Goal: Communication & Community: Connect with others

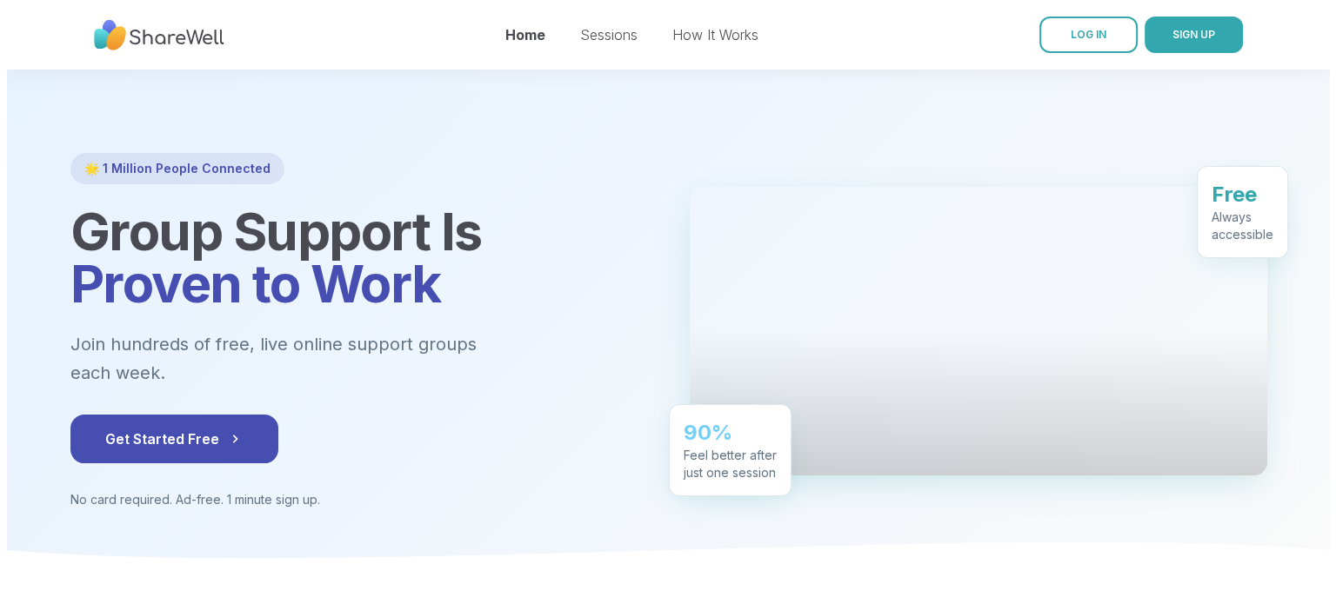
scroll to position [31, 0]
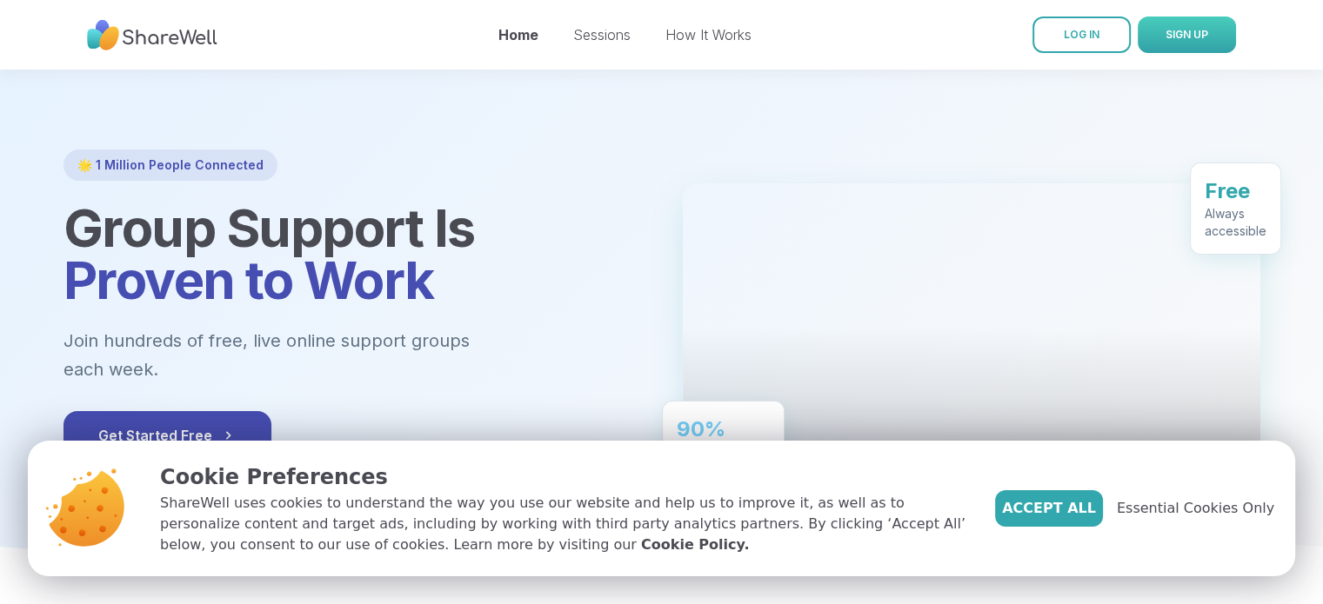
click at [1172, 35] on span "SIGN UP" at bounding box center [1186, 34] width 43 height 13
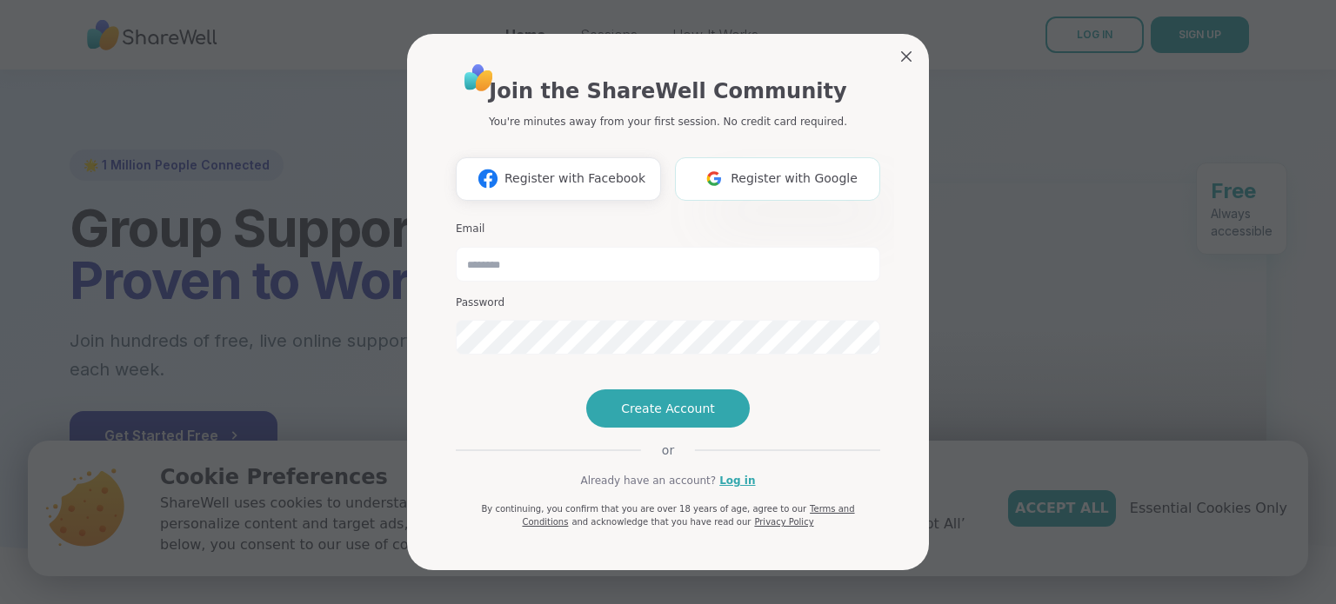
click at [729, 163] on img at bounding box center [713, 179] width 33 height 32
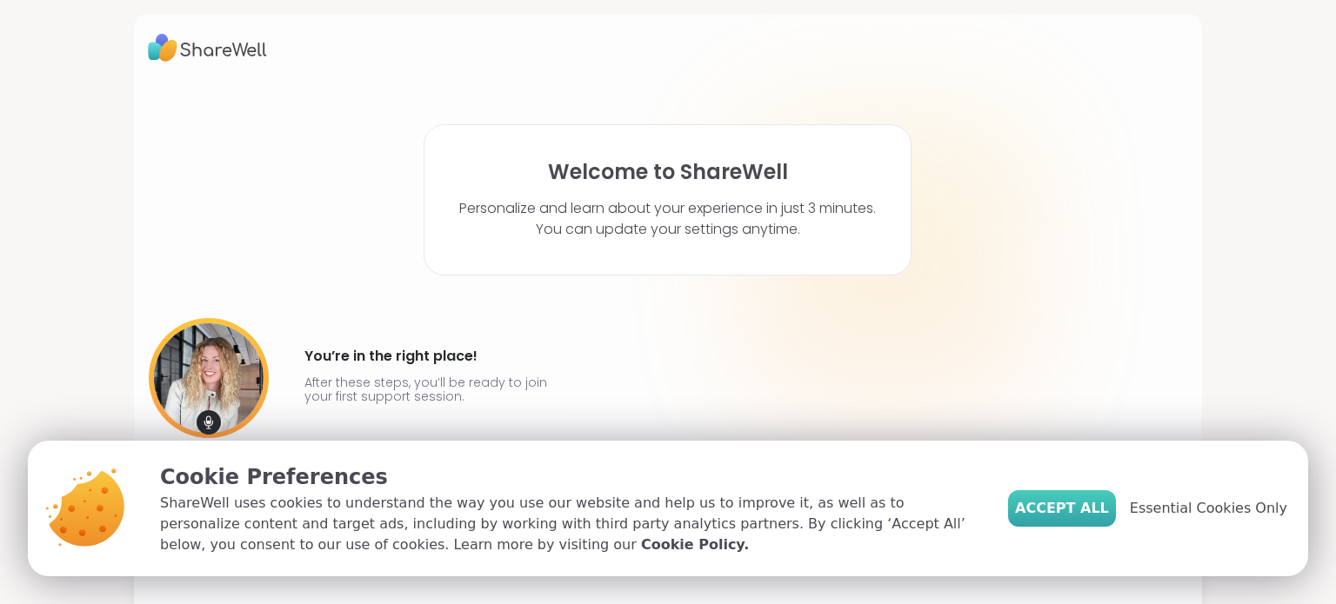
click at [1071, 512] on span "Accept All" at bounding box center [1062, 508] width 94 height 21
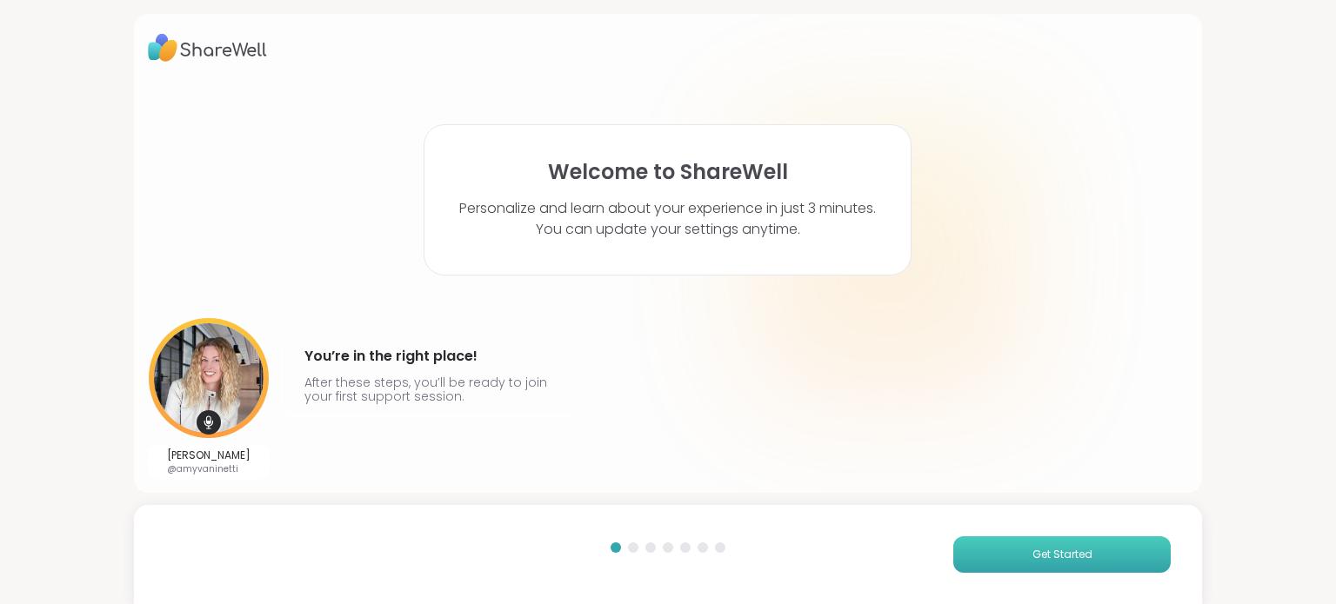
click at [1076, 549] on span "Get Started" at bounding box center [1062, 555] width 60 height 16
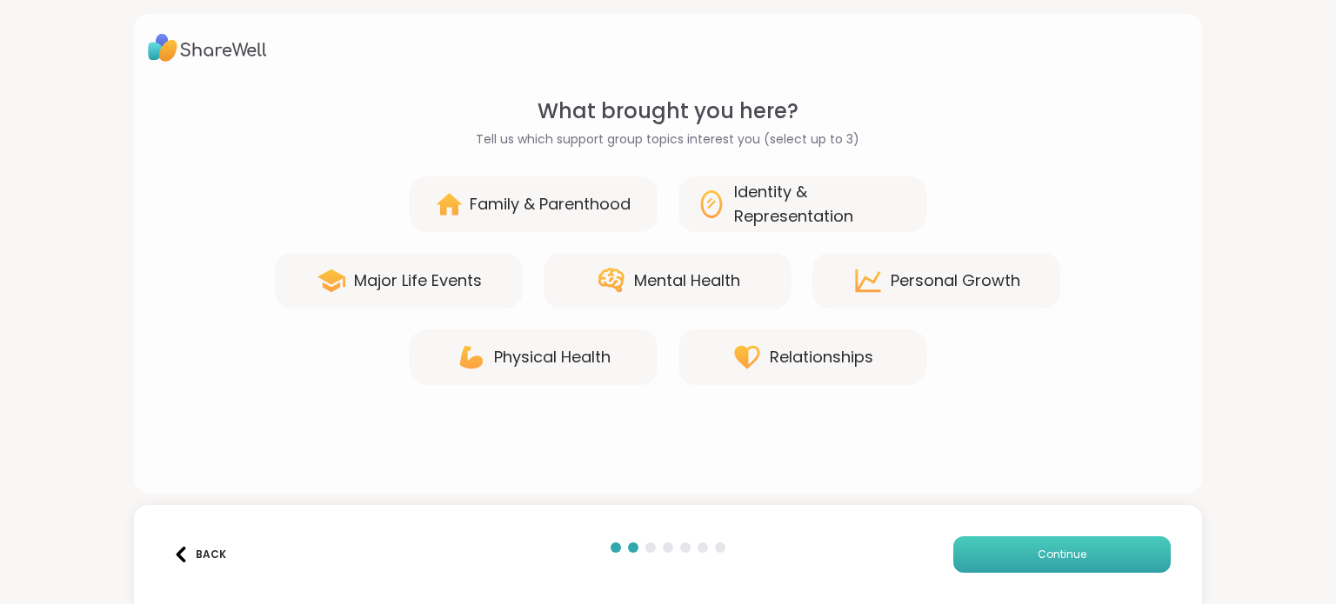
click at [1076, 549] on button "Continue" at bounding box center [1061, 555] width 217 height 37
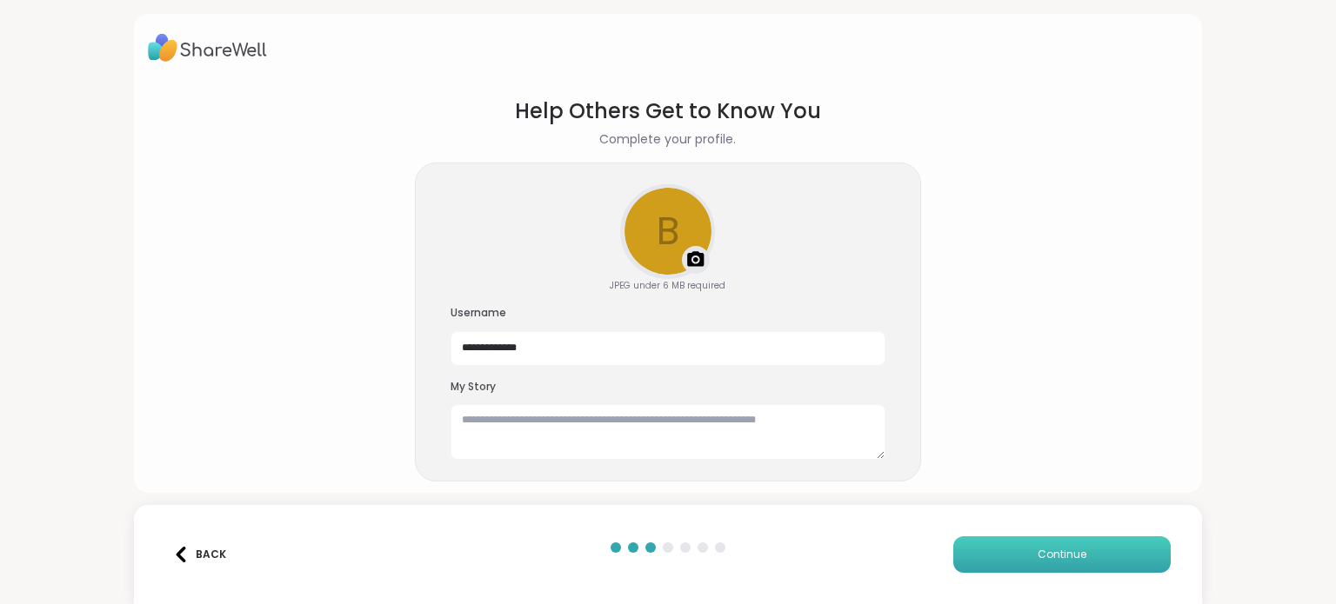
click at [1076, 549] on button "Continue" at bounding box center [1061, 555] width 217 height 37
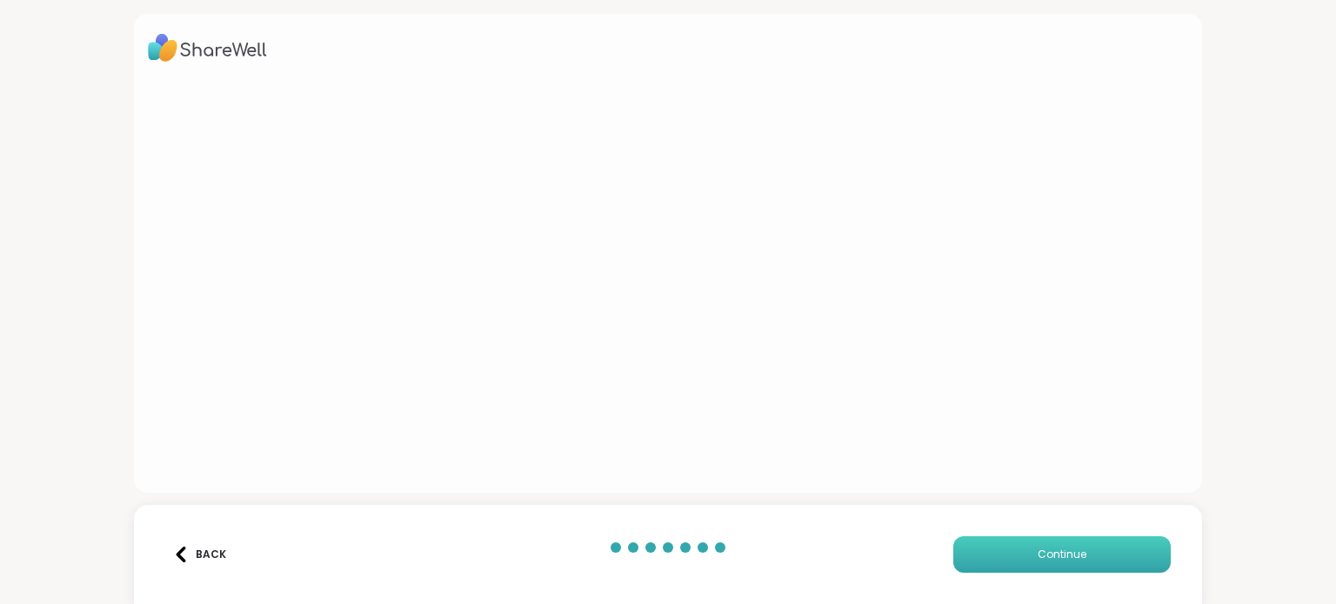
click at [1076, 549] on button "Continue" at bounding box center [1061, 555] width 217 height 37
click at [1058, 552] on span "Continue" at bounding box center [1062, 555] width 49 height 16
click at [1040, 567] on button "Continue" at bounding box center [1061, 555] width 217 height 37
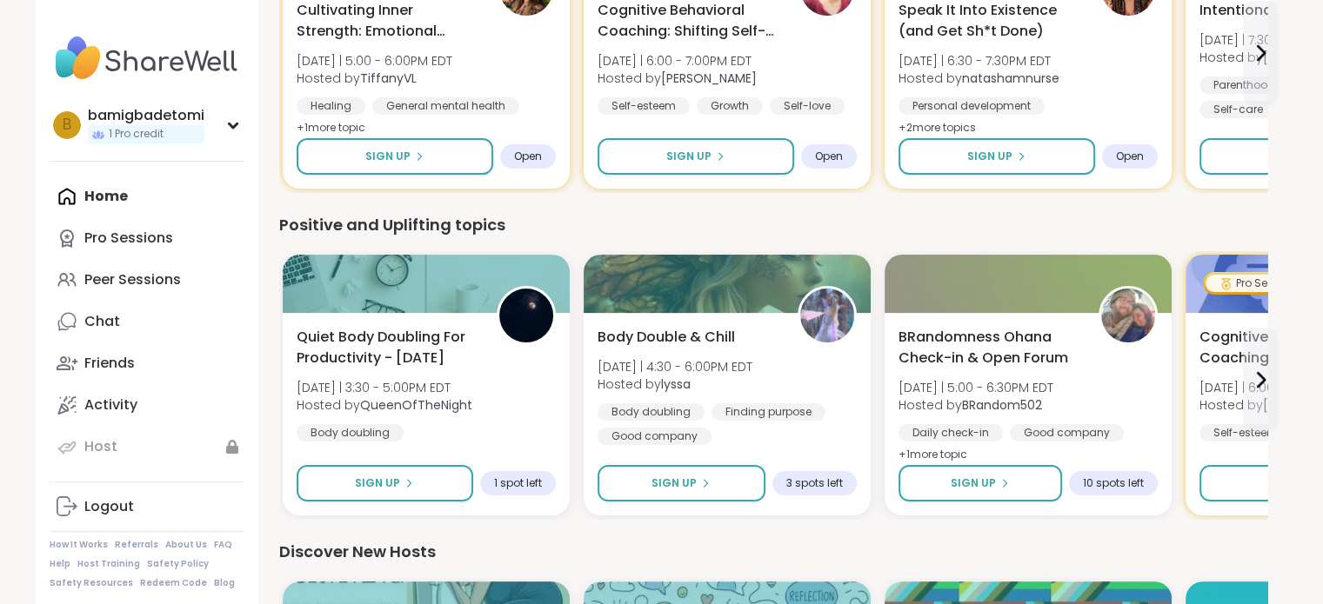
scroll to position [302, 0]
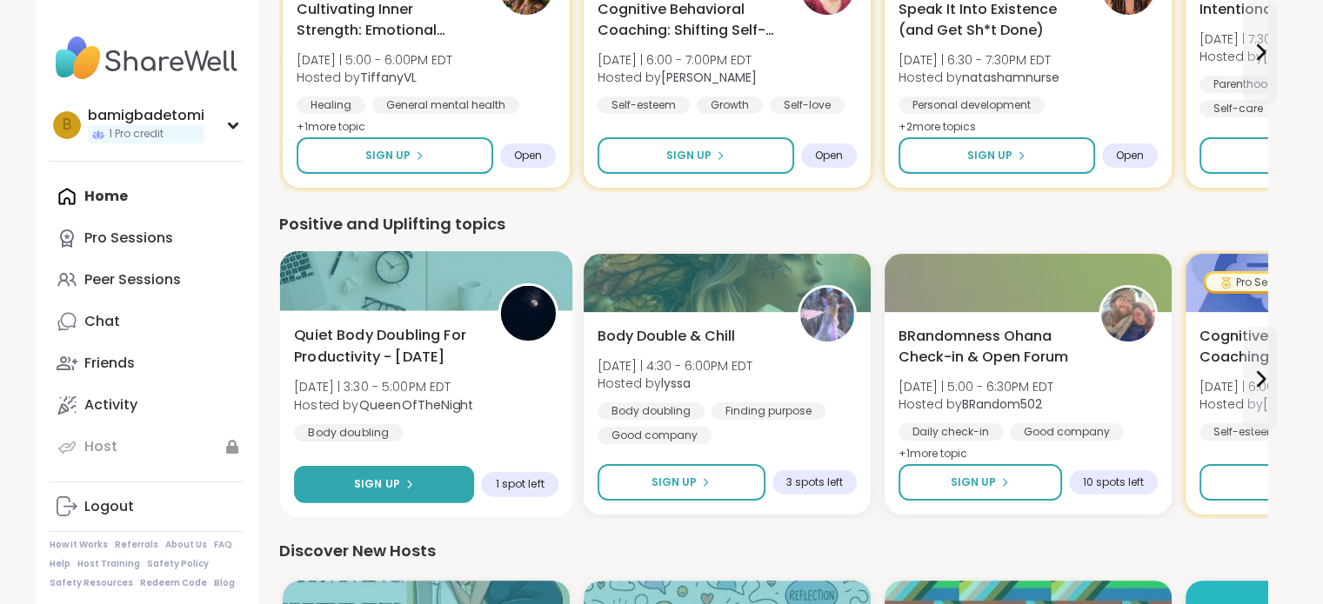
click at [397, 483] on div "Sign Up" at bounding box center [383, 485] width 60 height 16
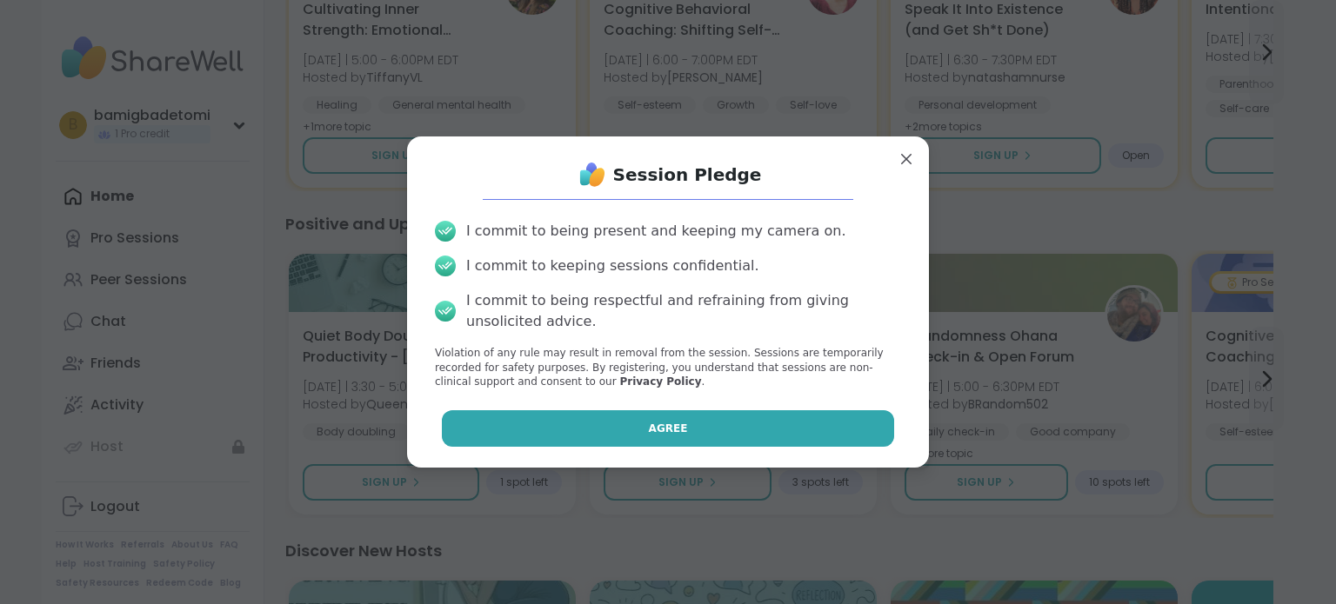
click at [586, 440] on button "Agree" at bounding box center [668, 428] width 453 height 37
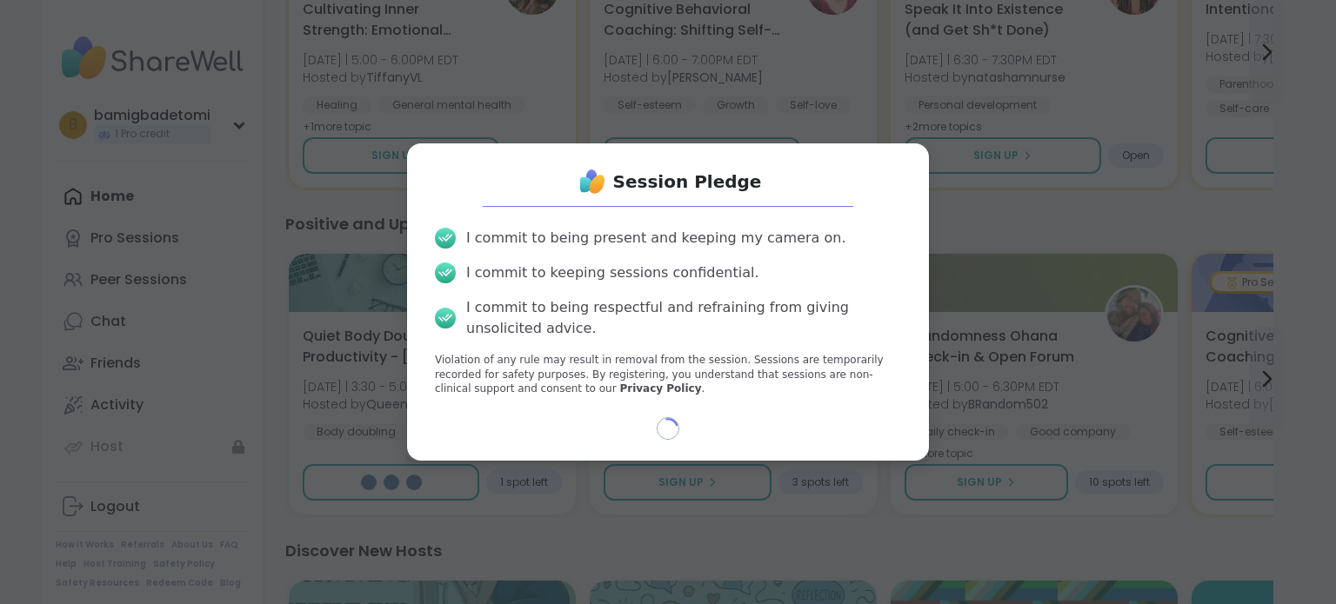
select select "**"
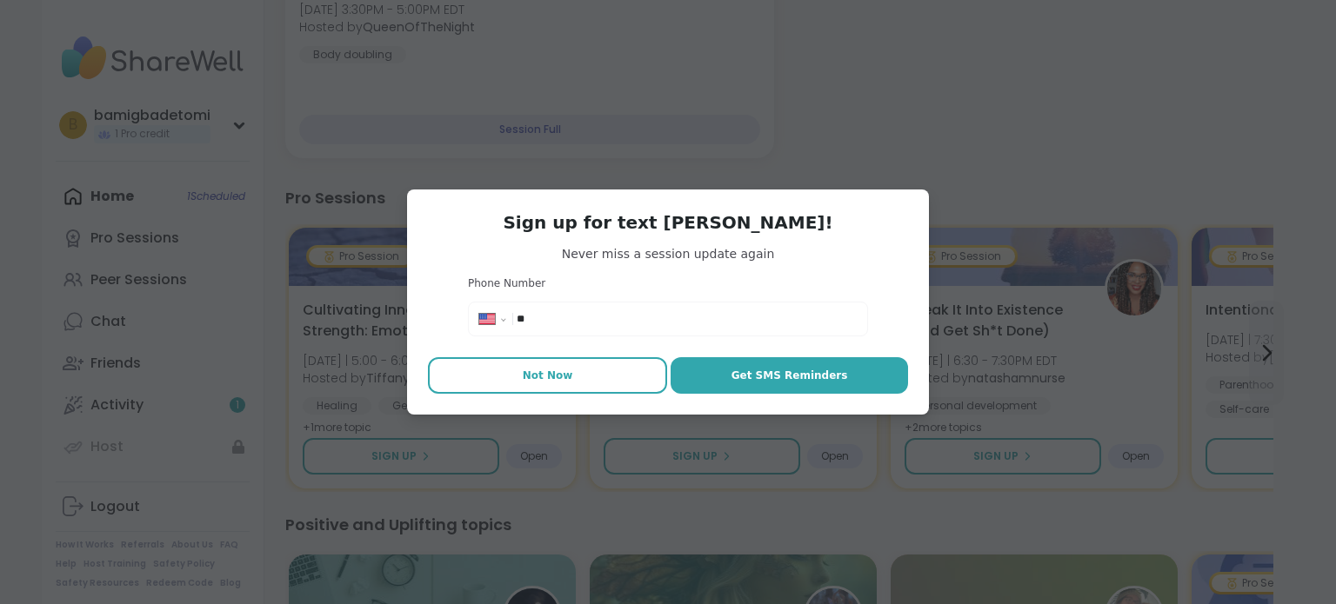
click at [556, 357] on button "Not Now" at bounding box center [547, 375] width 239 height 37
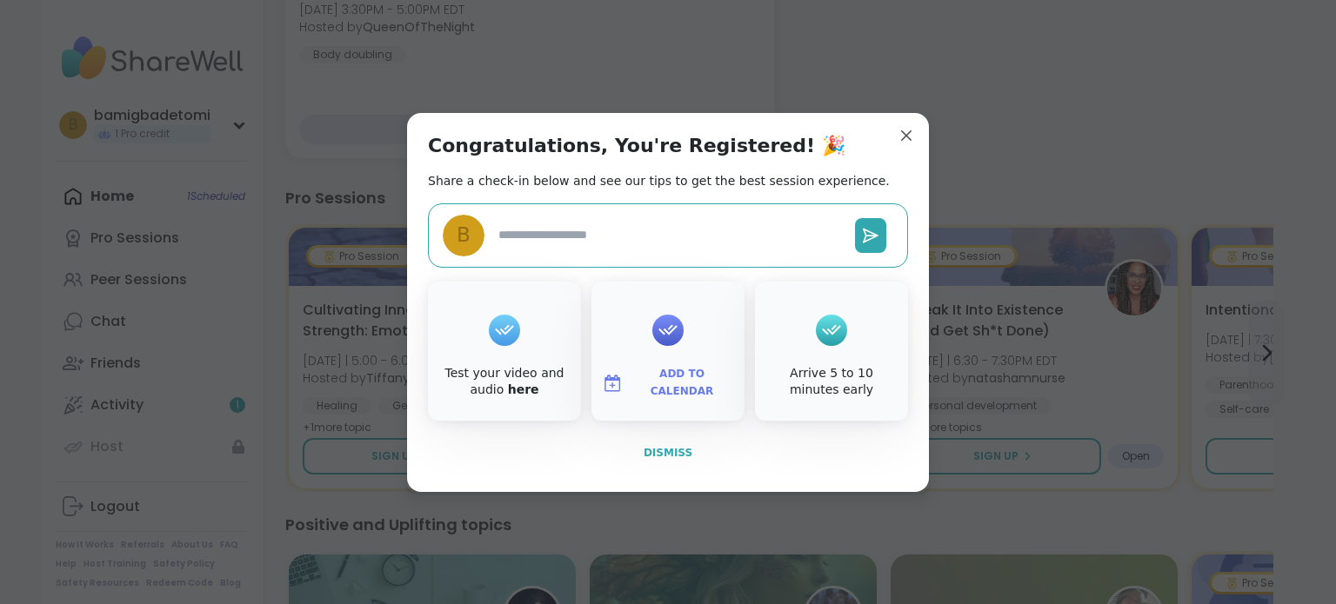
click at [712, 451] on button "Dismiss" at bounding box center [668, 453] width 480 height 37
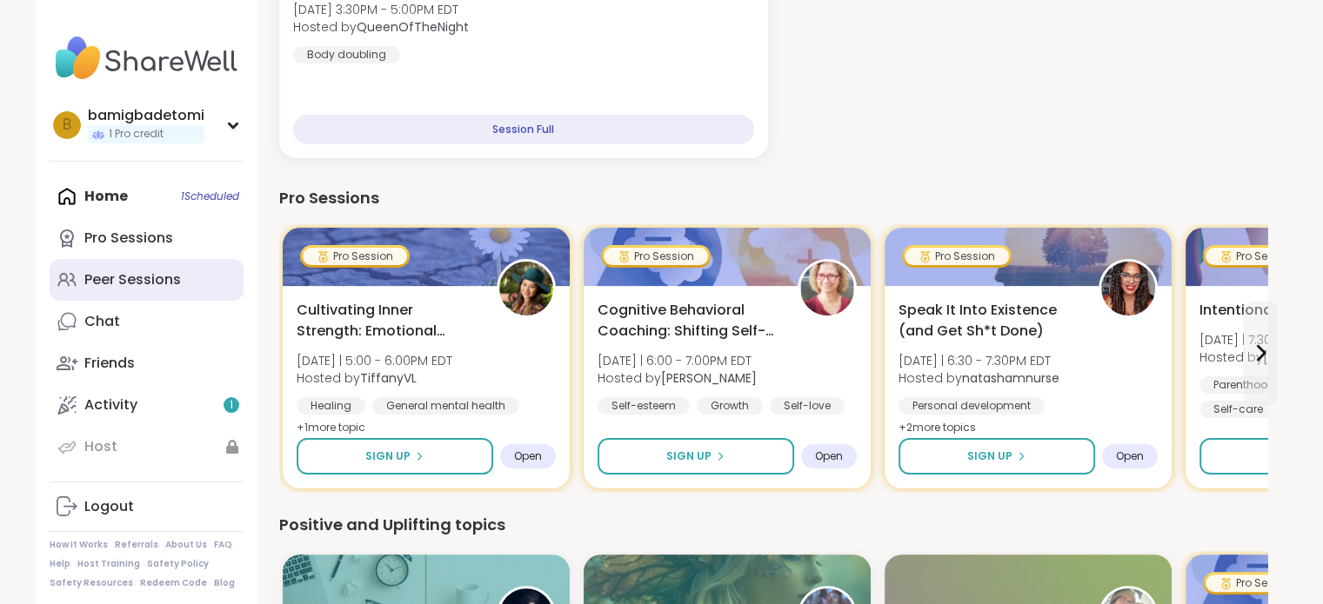
click at [147, 281] on div "Peer Sessions" at bounding box center [132, 279] width 97 height 19
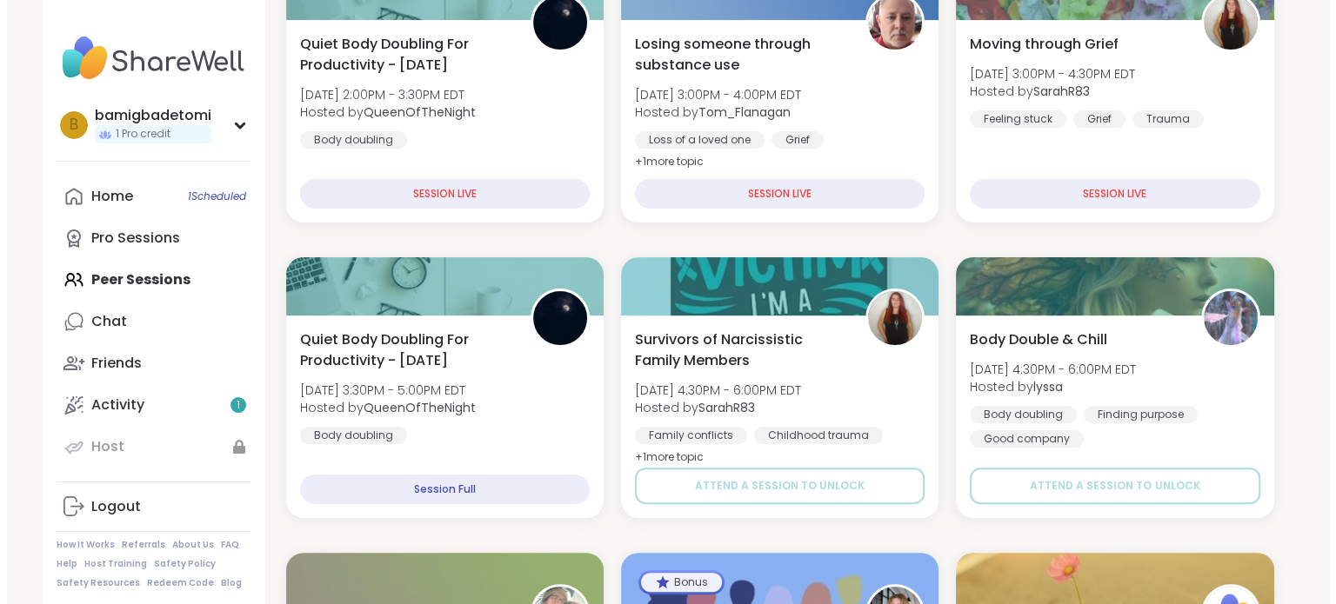
scroll to position [377, 0]
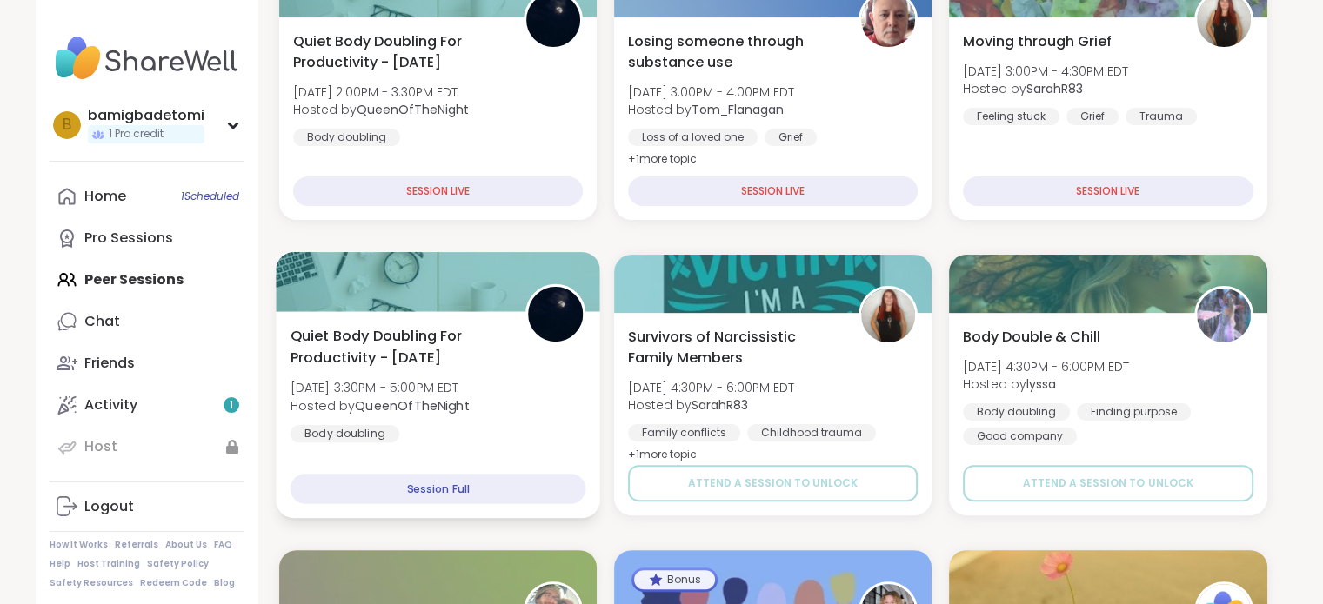
click at [398, 398] on b "QueenOfTheNight" at bounding box center [412, 405] width 115 height 17
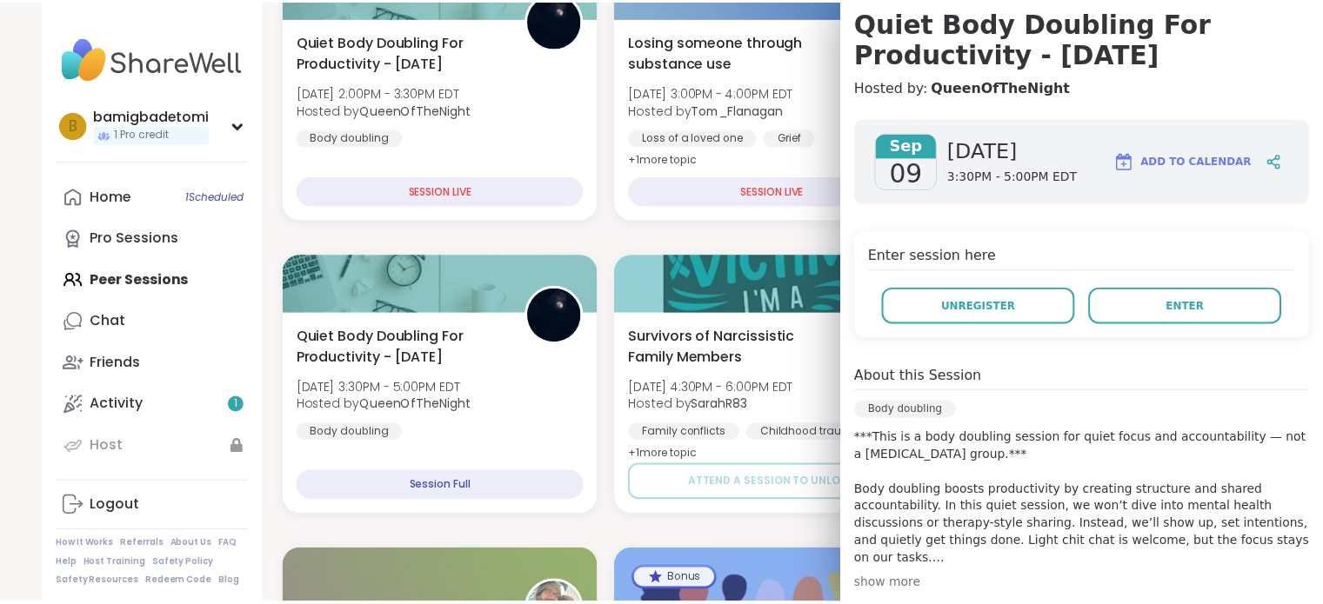
scroll to position [43, 0]
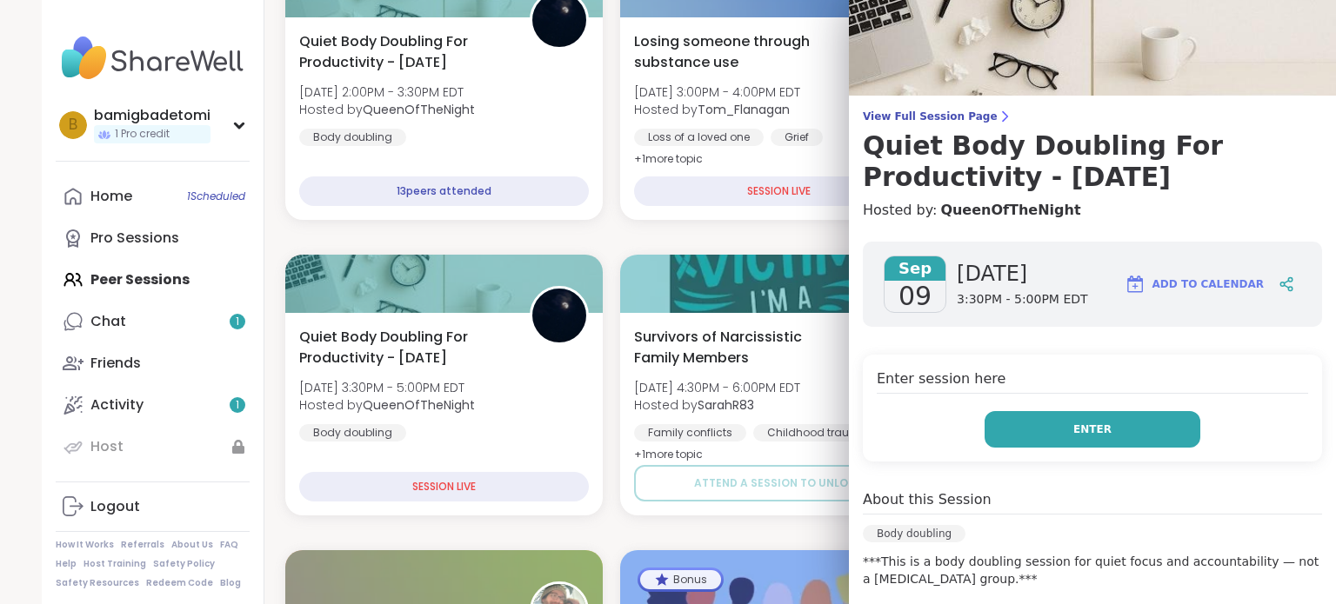
click at [1073, 429] on span "Enter" at bounding box center [1092, 430] width 38 height 16
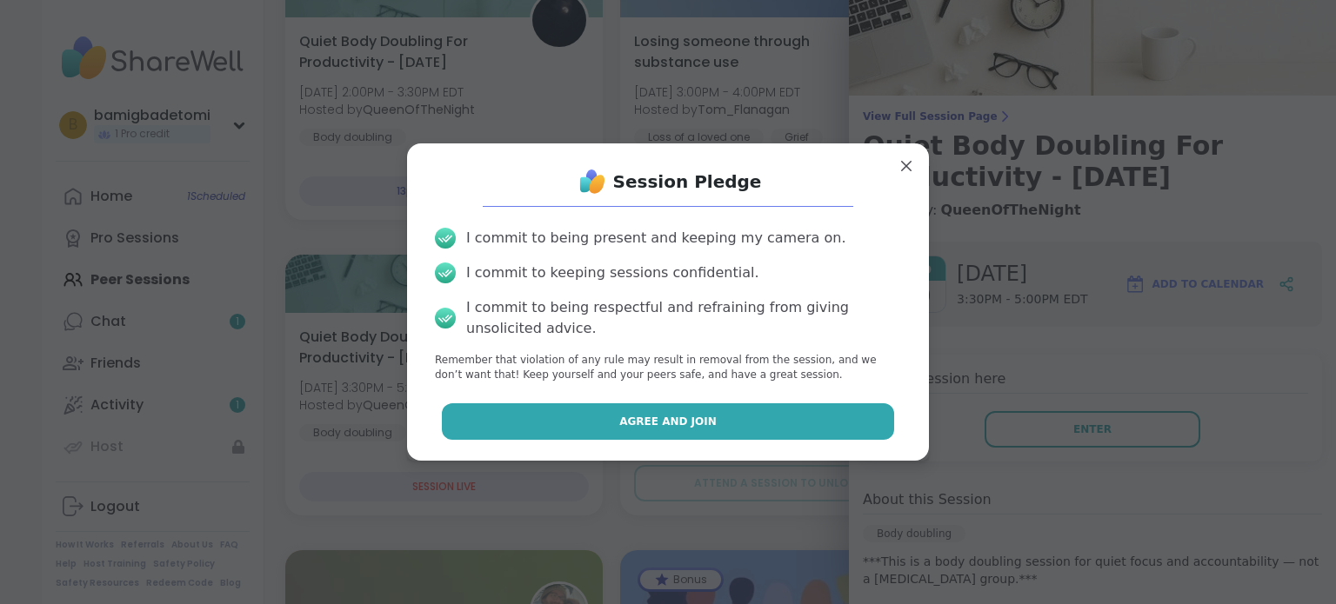
click at [748, 436] on button "Agree and Join" at bounding box center [668, 422] width 453 height 37
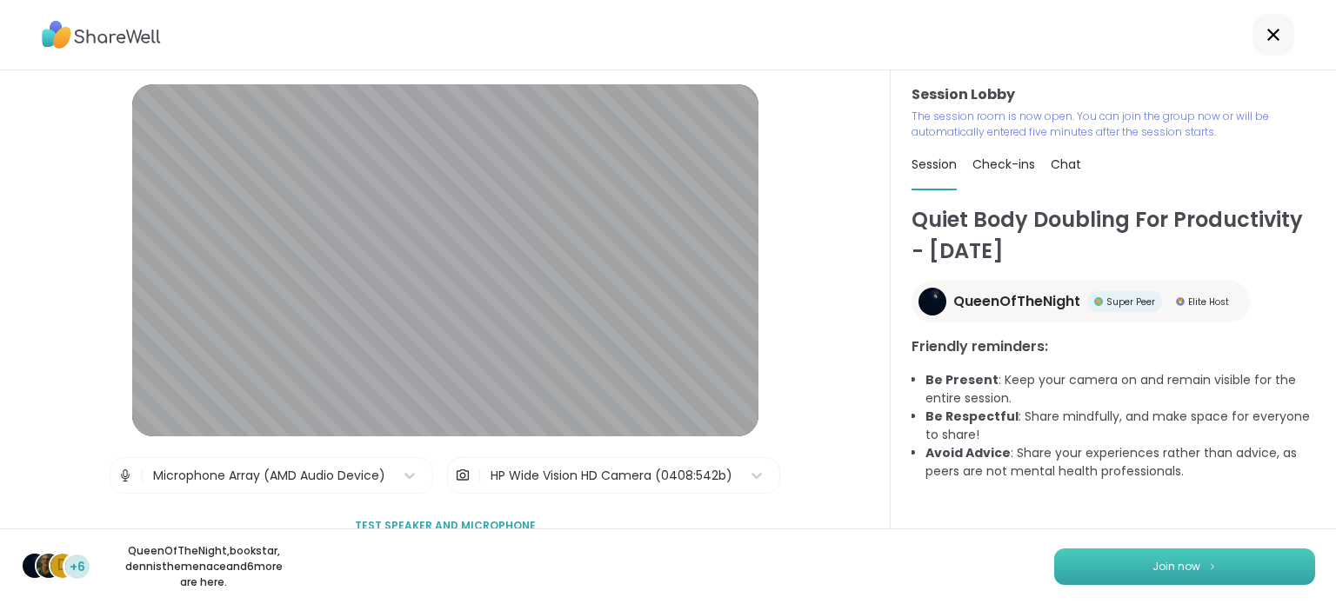
click at [1093, 550] on button "Join now" at bounding box center [1184, 567] width 261 height 37
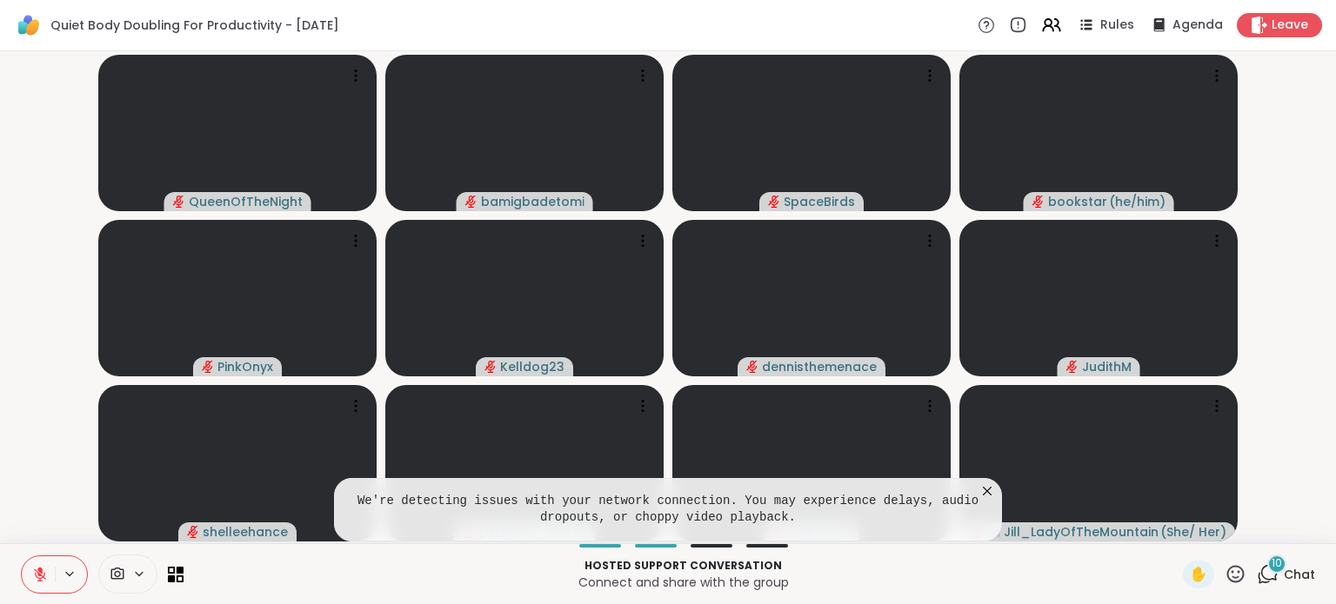
click at [1257, 571] on icon at bounding box center [1268, 575] width 22 height 22
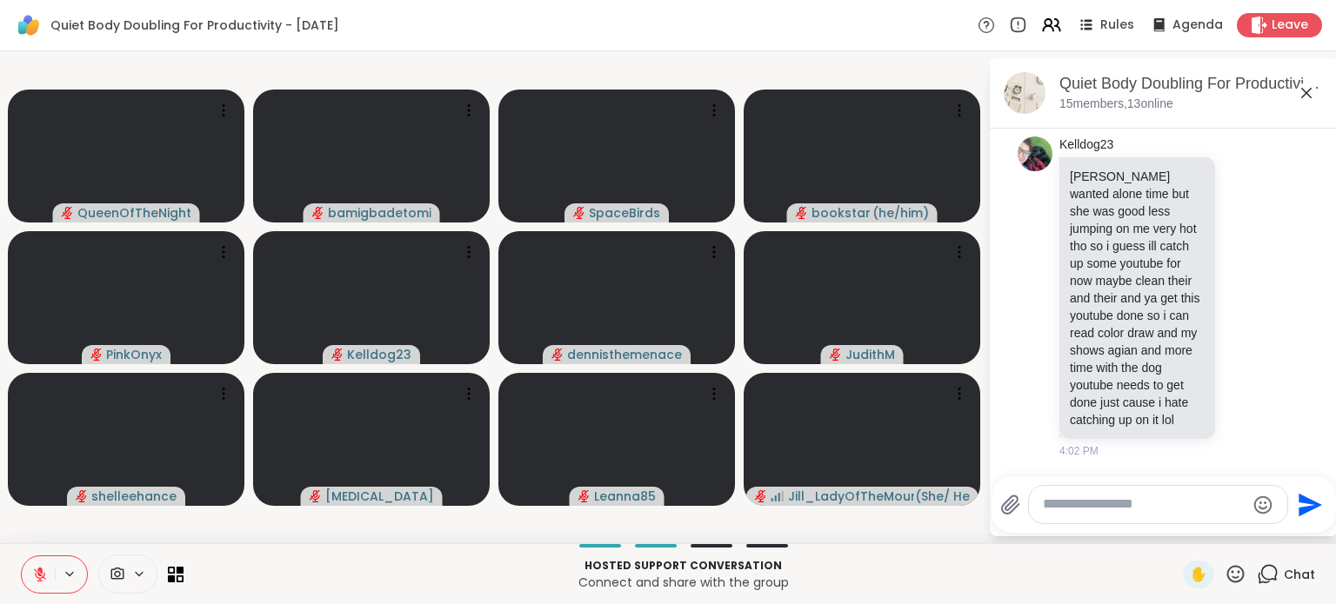
scroll to position [2876, 0]
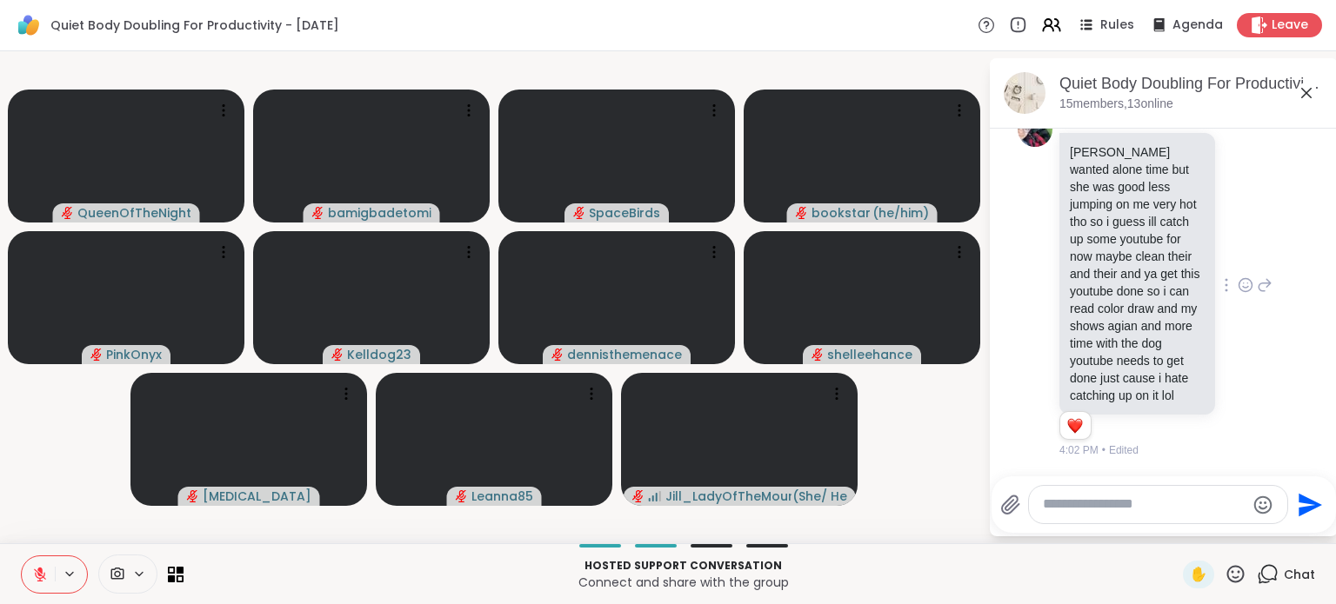
click at [1243, 286] on icon at bounding box center [1245, 287] width 5 height 2
click at [1238, 250] on div "Select Reaction: Heart" at bounding box center [1246, 258] width 16 height 16
click at [1111, 500] on textarea "Type your message" at bounding box center [1144, 505] width 203 height 18
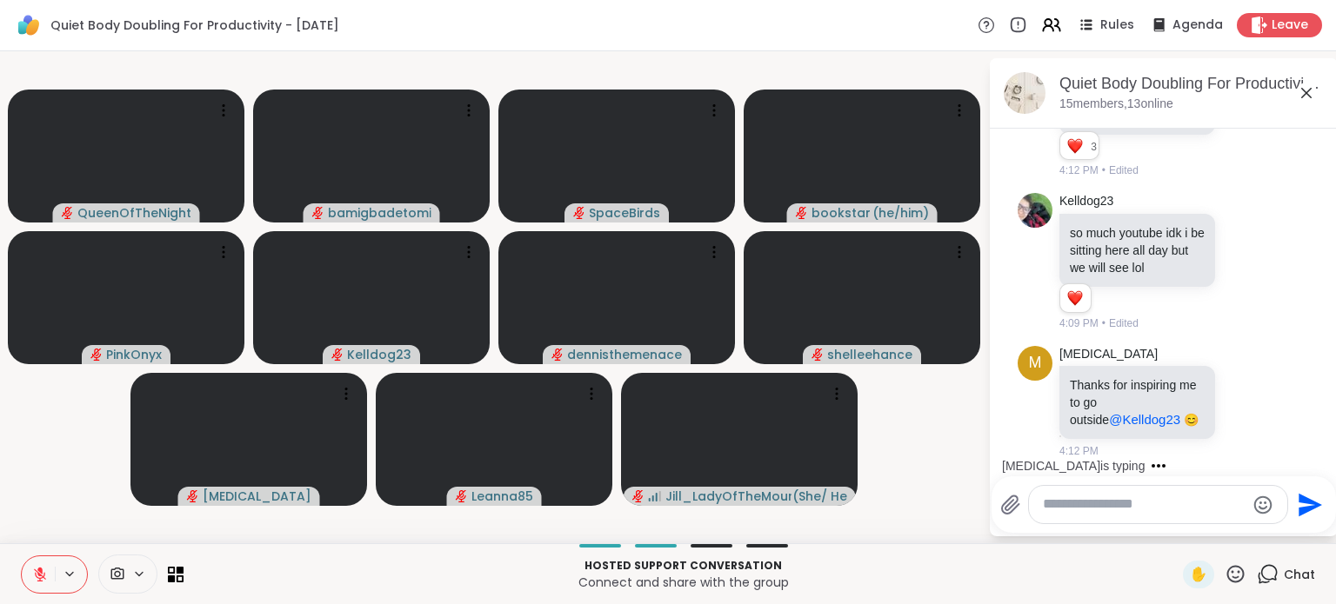
scroll to position [3334, 0]
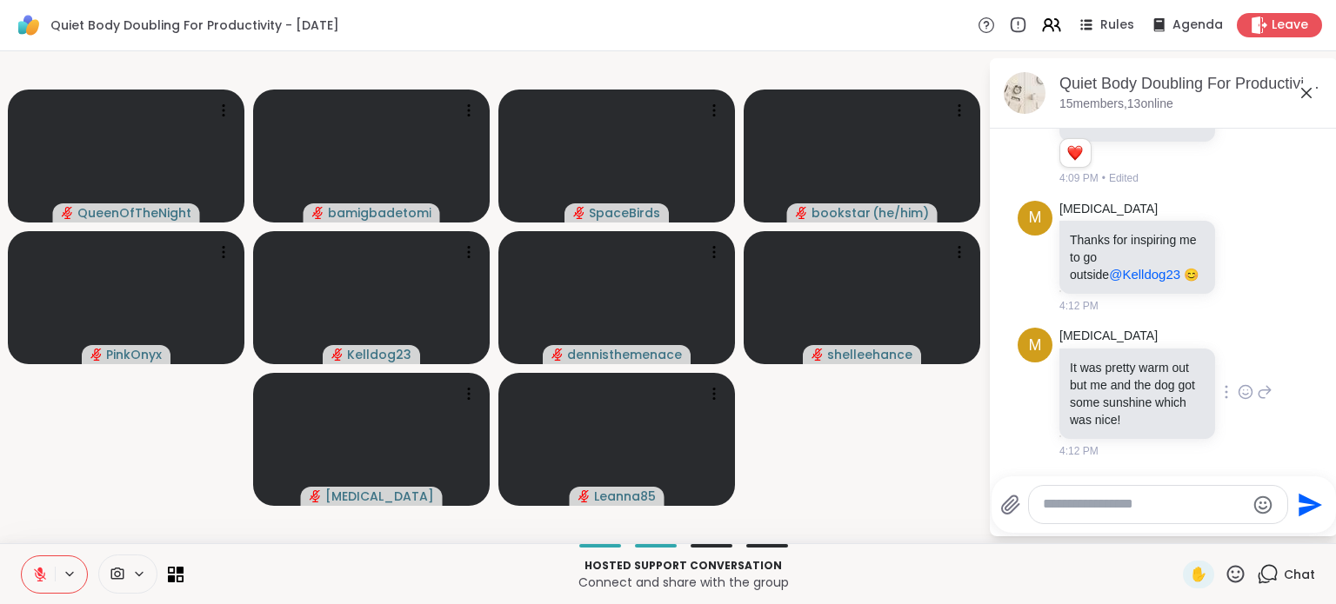
click at [1238, 388] on icon at bounding box center [1246, 392] width 16 height 17
click at [1238, 357] on div "Select Reaction: Heart" at bounding box center [1246, 365] width 16 height 16
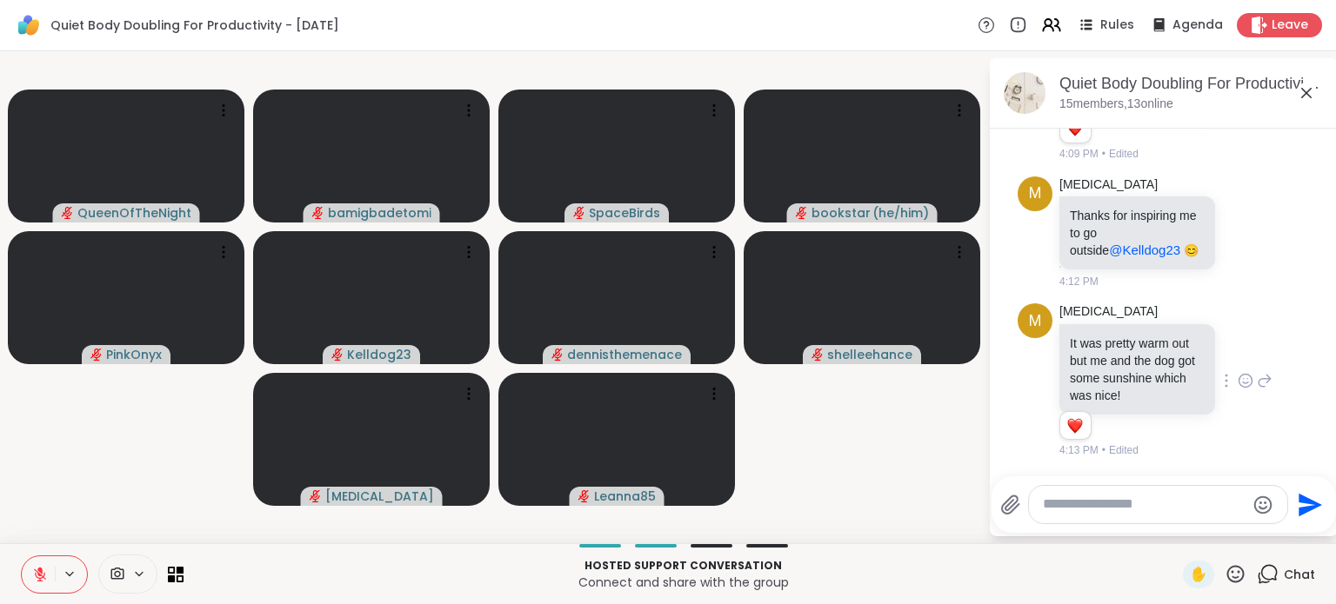
scroll to position [3360, 0]
click at [1158, 511] on textarea "Type your message" at bounding box center [1144, 505] width 203 height 18
type textarea "**********"
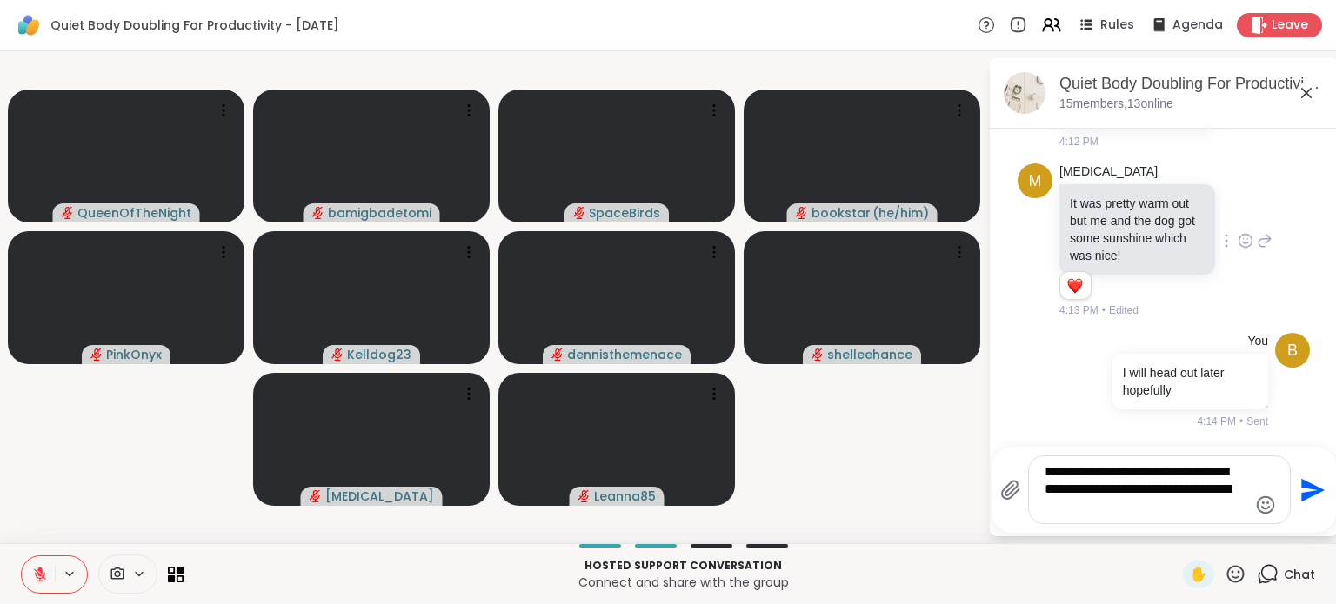
type textarea "**********"
click at [1301, 495] on icon "Send" at bounding box center [1312, 489] width 23 height 23
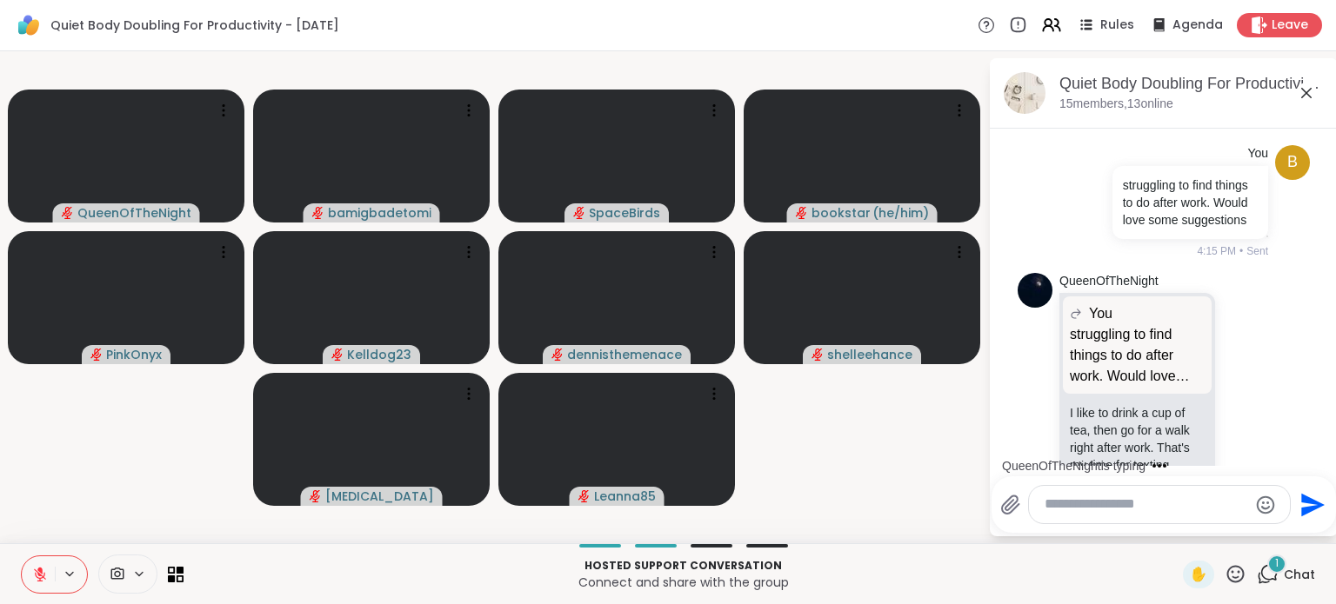
scroll to position [3946, 0]
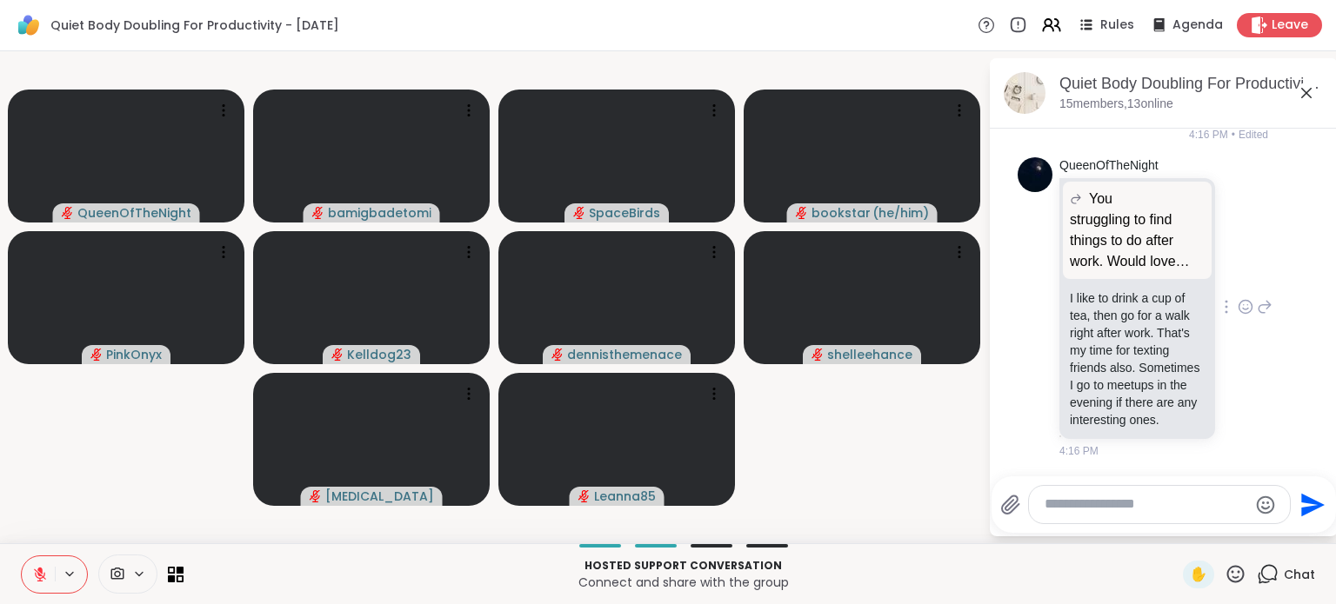
click at [1238, 316] on icon at bounding box center [1246, 306] width 16 height 17
click at [1238, 287] on div "Select Reaction: Heart" at bounding box center [1246, 279] width 16 height 16
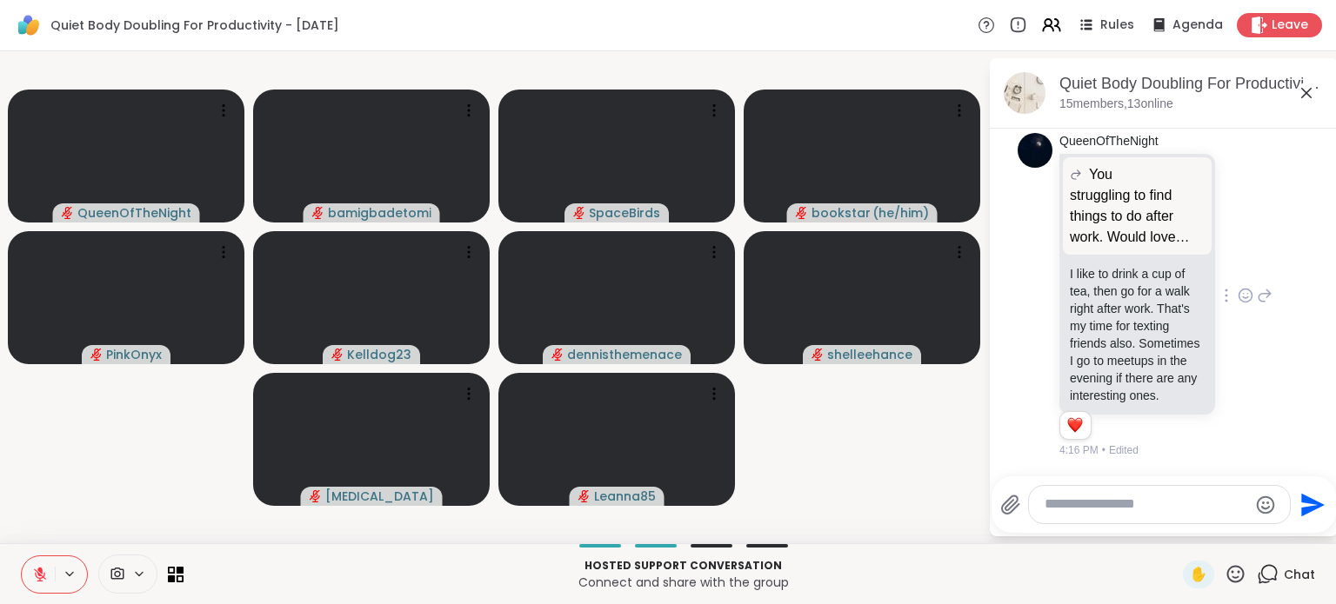
scroll to position [3995, 0]
click at [1121, 497] on textarea "Type your message" at bounding box center [1145, 505] width 203 height 18
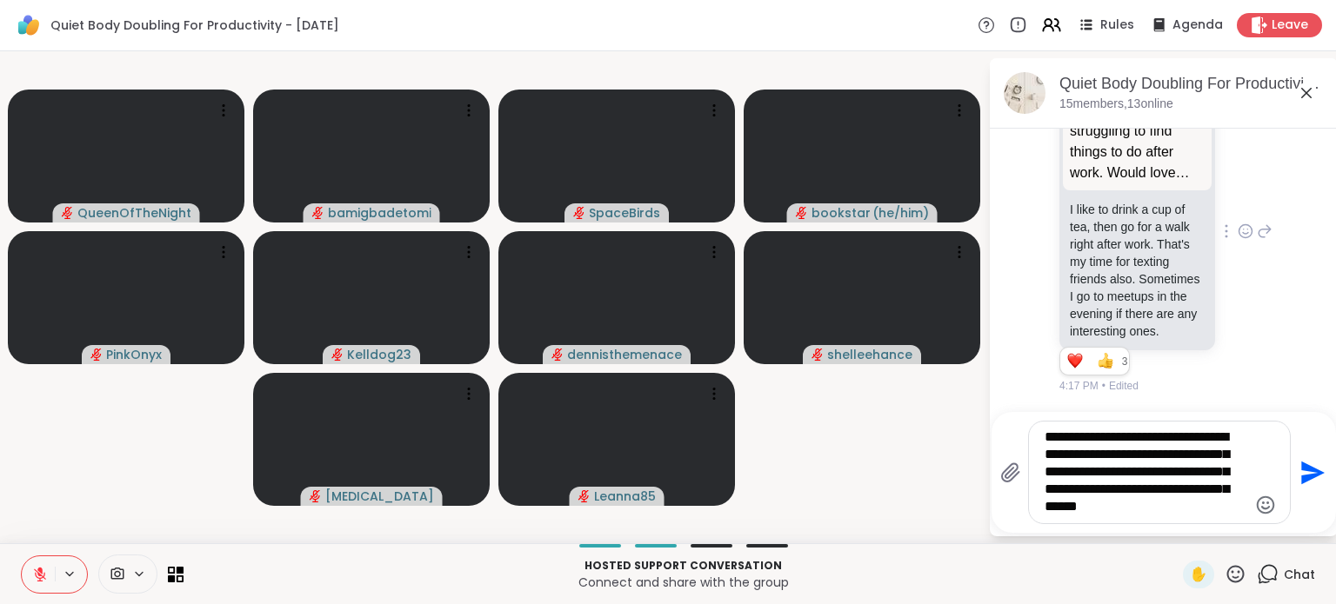
scroll to position [4060, 0]
click at [1075, 452] on textarea "**********" at bounding box center [1145, 473] width 203 height 88
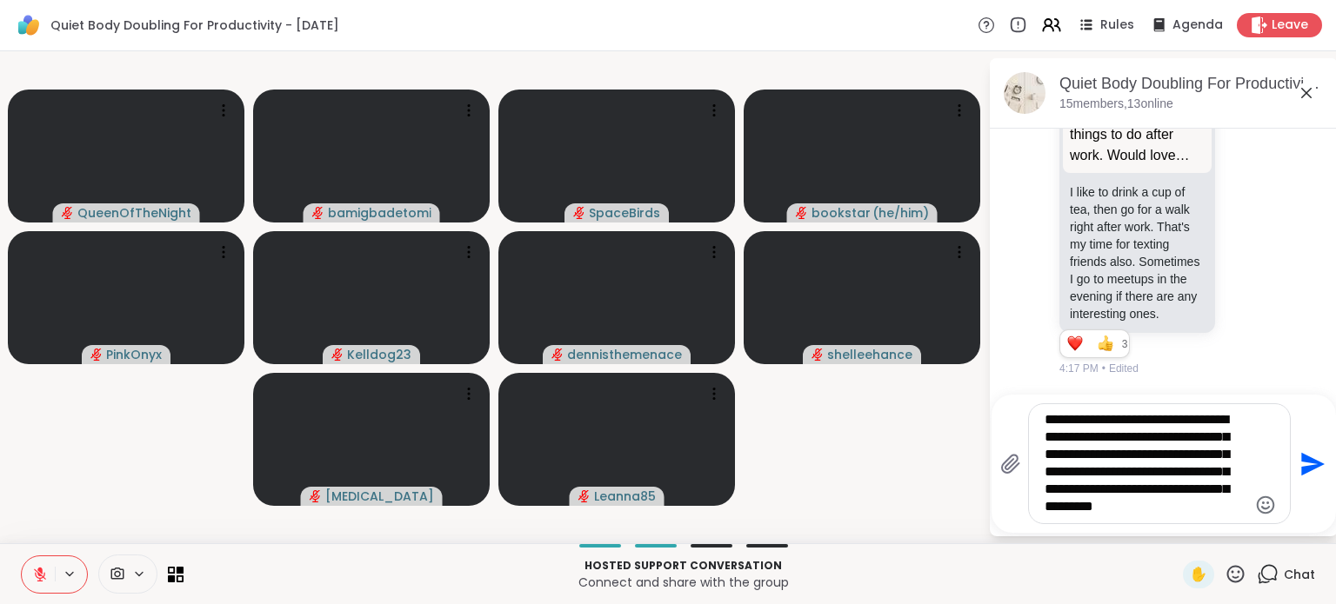
click at [1162, 495] on textarea "**********" at bounding box center [1145, 463] width 203 height 105
click at [1178, 514] on textarea "**********" at bounding box center [1145, 463] width 203 height 105
type textarea "**********"
click at [1307, 463] on icon "Send" at bounding box center [1312, 463] width 23 height 23
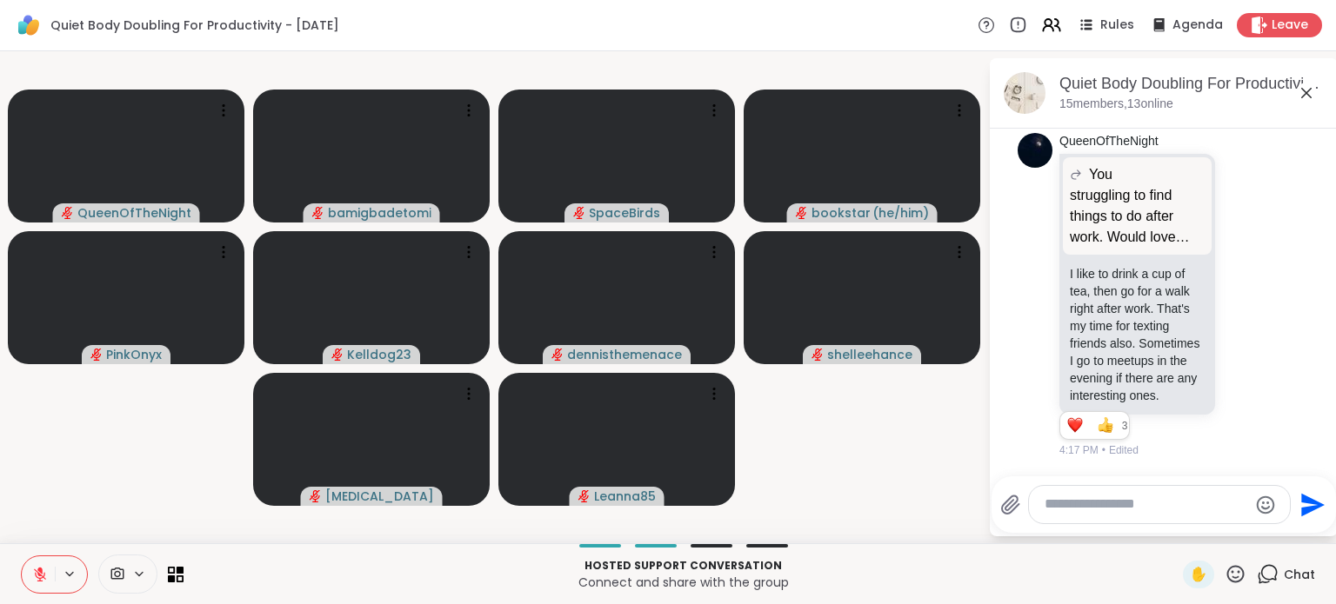
scroll to position [4244, 0]
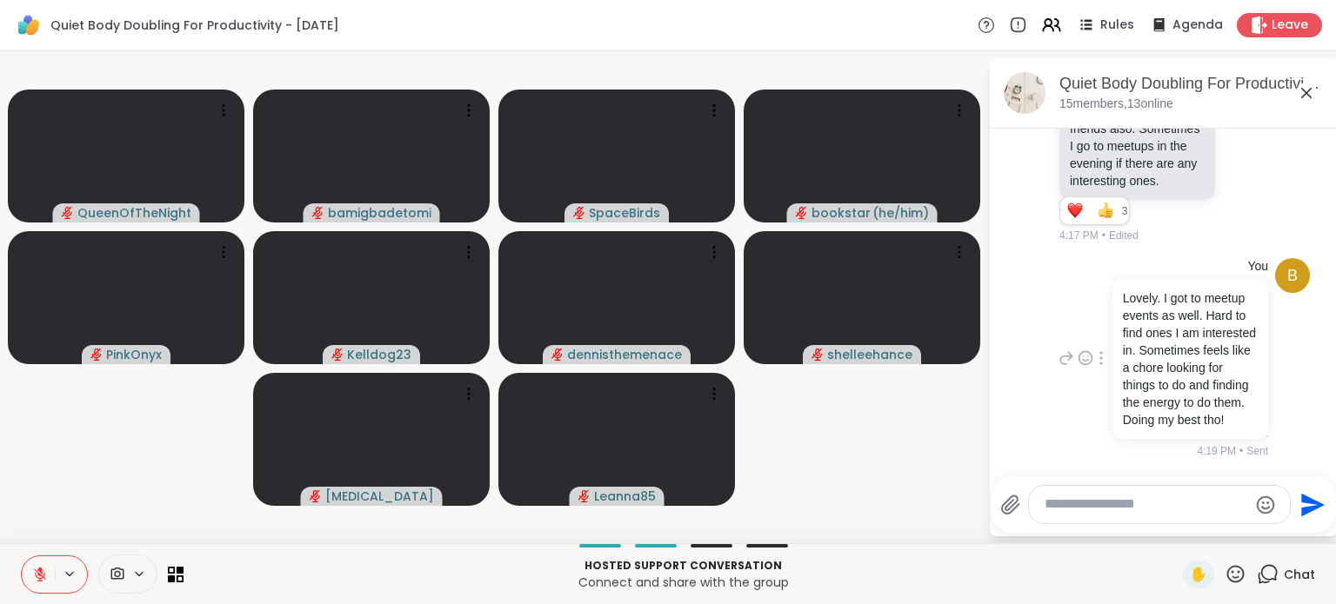
click at [1099, 351] on icon at bounding box center [1100, 358] width 3 height 14
click at [1116, 375] on icon at bounding box center [1121, 383] width 17 height 17
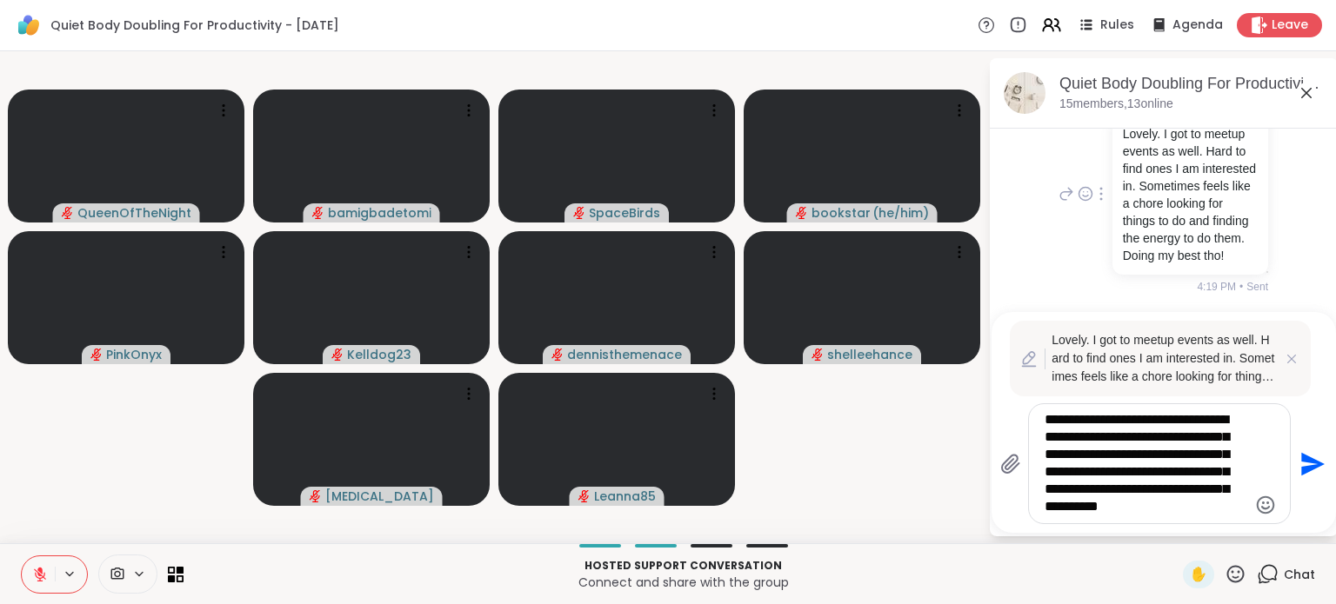
click at [1120, 418] on textarea "**********" at bounding box center [1145, 463] width 203 height 105
type textarea "**********"
click at [1304, 478] on icon "Send" at bounding box center [1311, 465] width 28 height 28
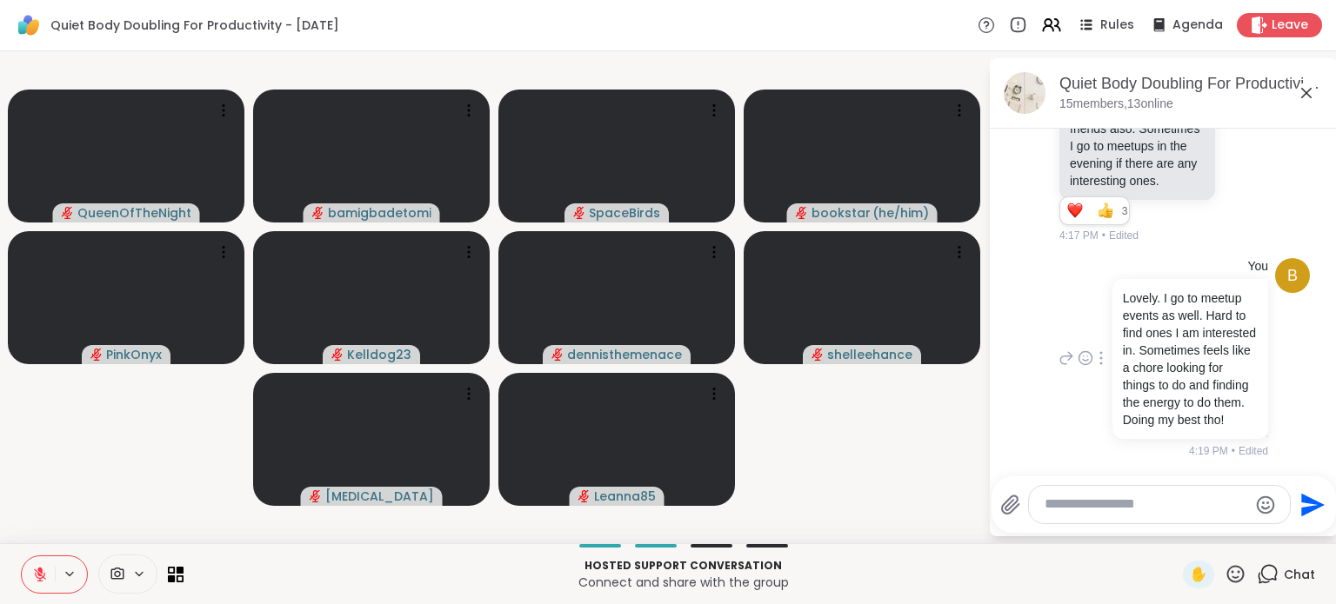
click at [911, 427] on video-player-container "QueenOfTheNight bamigbadetomi SpaceBirds bookstar ( he/him ) PinkOnyx Kelldog23…" at bounding box center [493, 297] width 967 height 478
click at [1305, 91] on icon at bounding box center [1306, 93] width 10 height 10
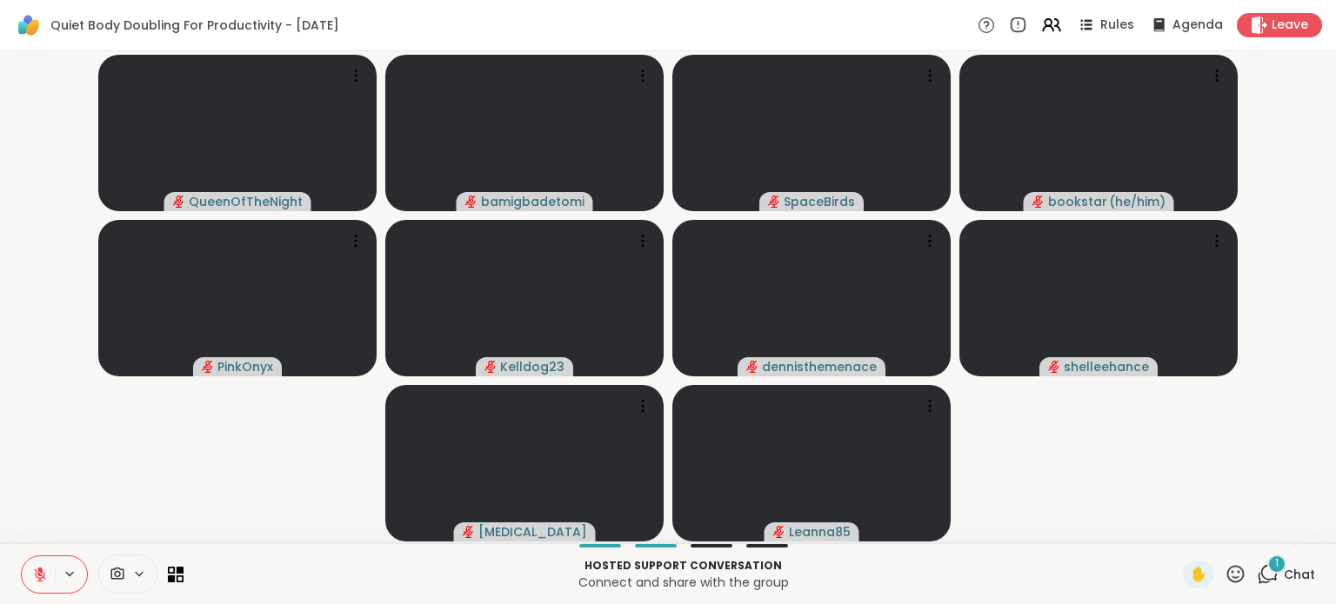
click at [1257, 571] on icon at bounding box center [1268, 575] width 22 height 22
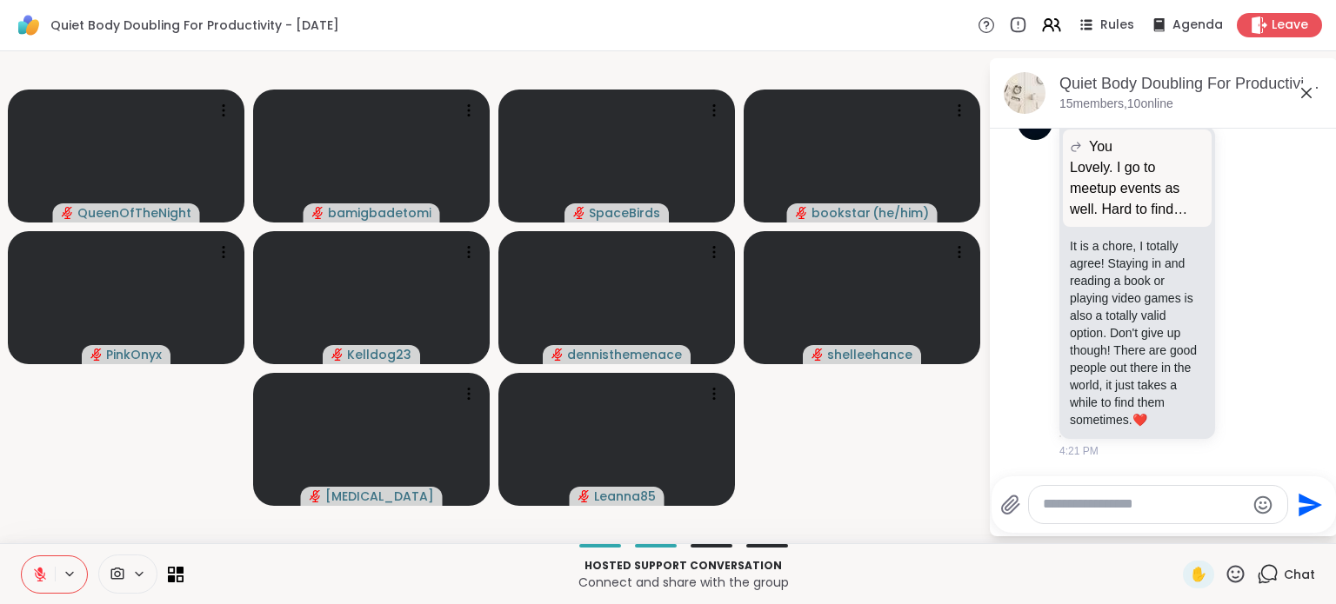
scroll to position [4670, 0]
click at [1162, 507] on textarea "Type your message" at bounding box center [1144, 505] width 203 height 18
click at [1263, 510] on icon "Emoji picker" at bounding box center [1266, 505] width 18 height 18
click at [1170, 510] on textarea "**********" at bounding box center [1145, 505] width 203 height 18
click at [1258, 507] on icon "Emoji picker" at bounding box center [1265, 505] width 21 height 21
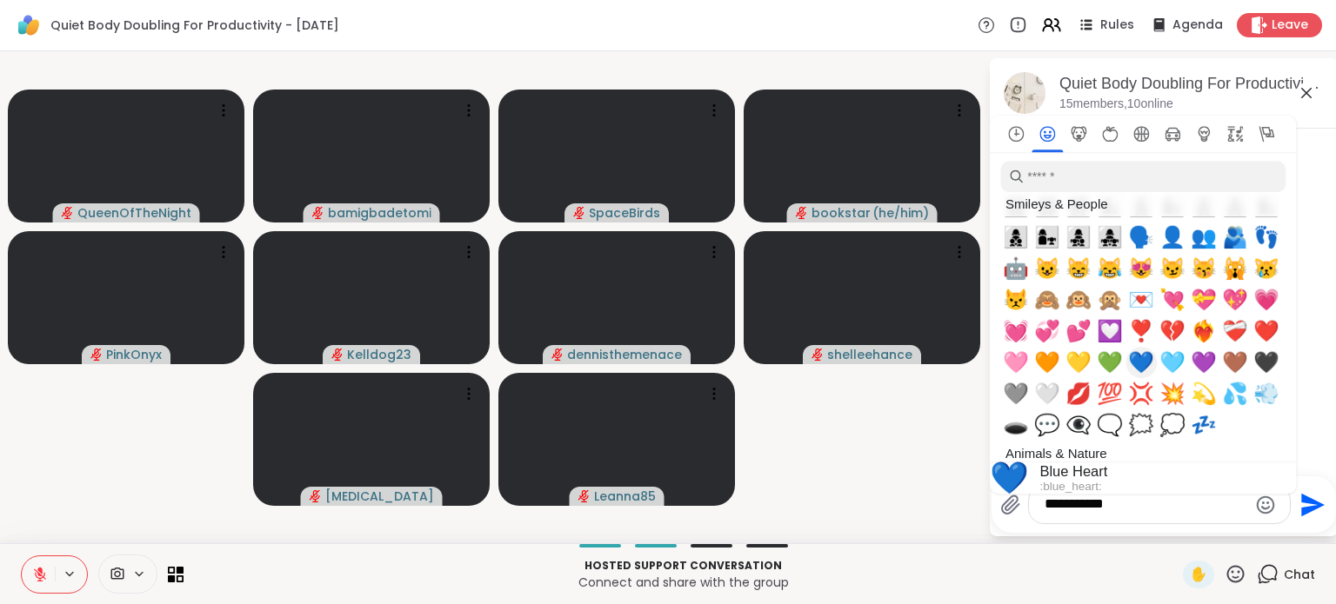
scroll to position [1691, 0]
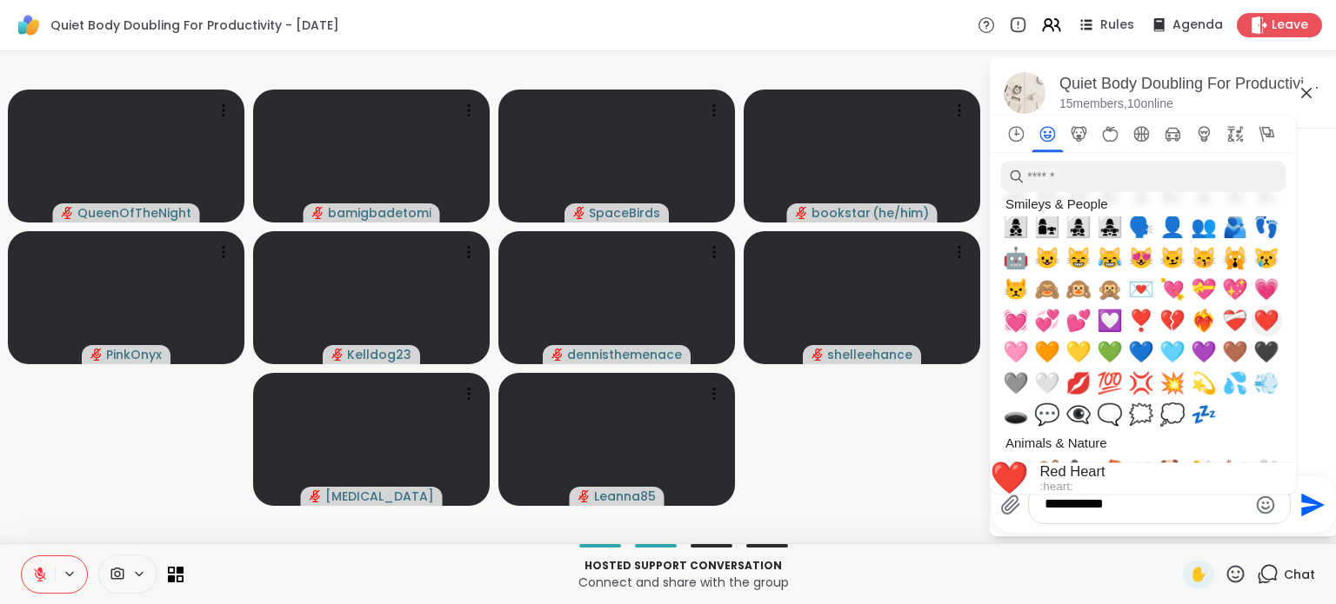
click at [1259, 319] on span "❤️" at bounding box center [1266, 321] width 26 height 24
type textarea "**********"
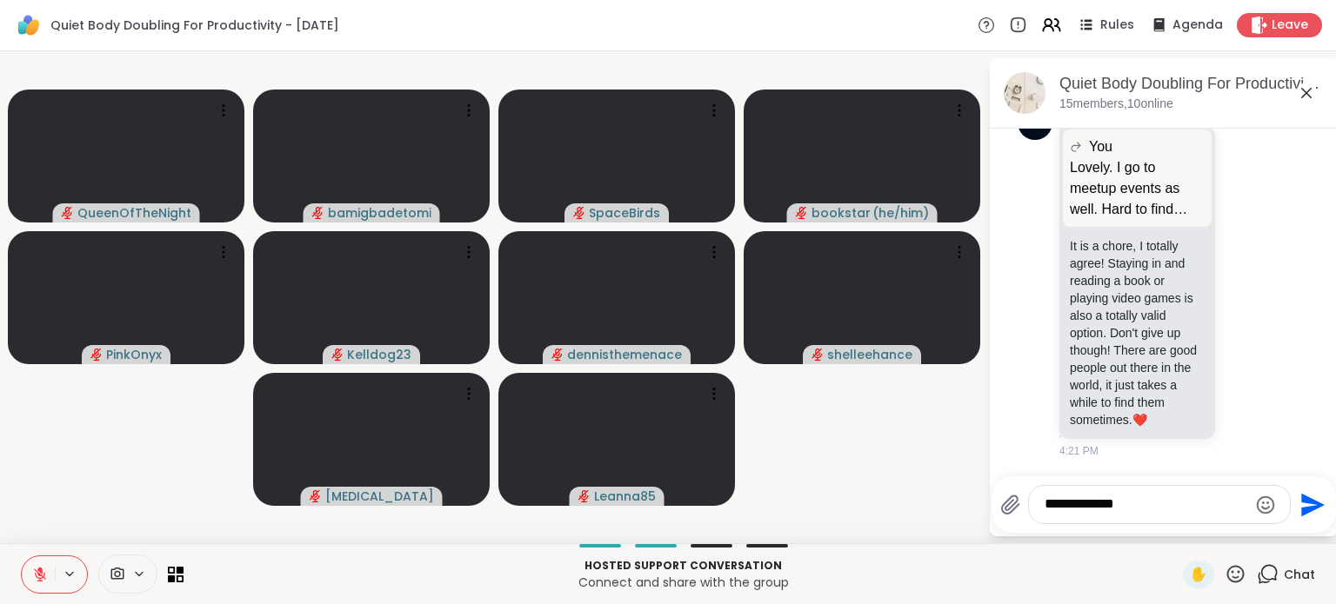
click at [1173, 504] on textarea "**********" at bounding box center [1145, 505] width 203 height 18
click at [1305, 502] on icon "Send" at bounding box center [1312, 504] width 23 height 23
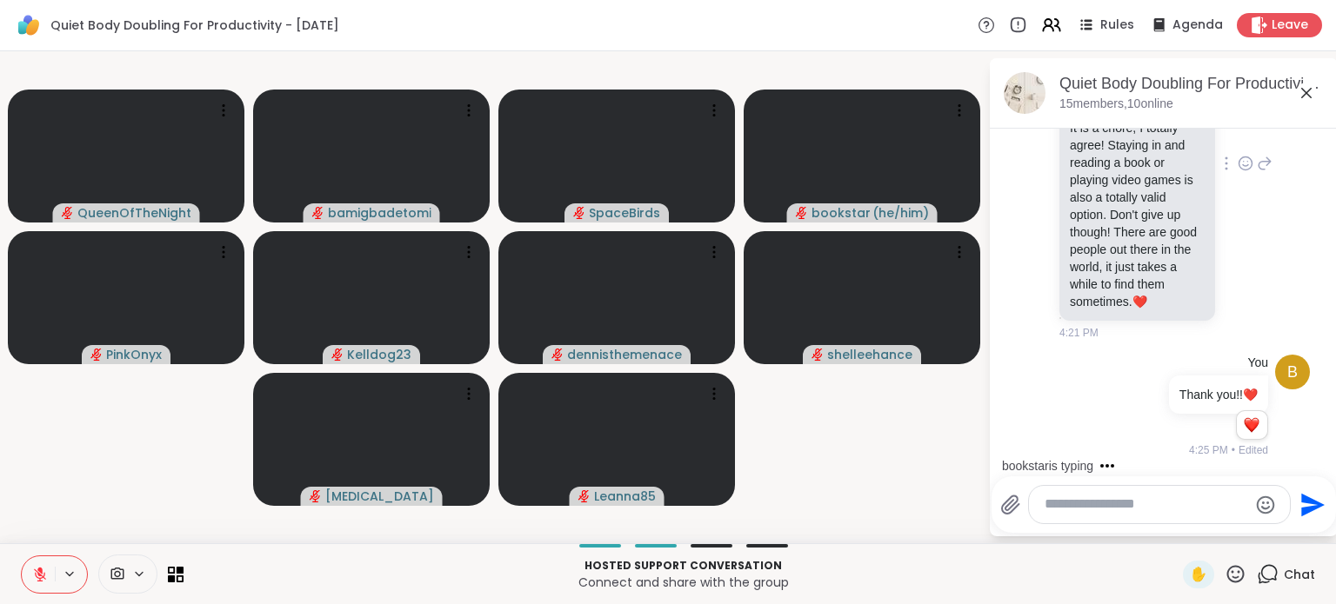
scroll to position [4943, 0]
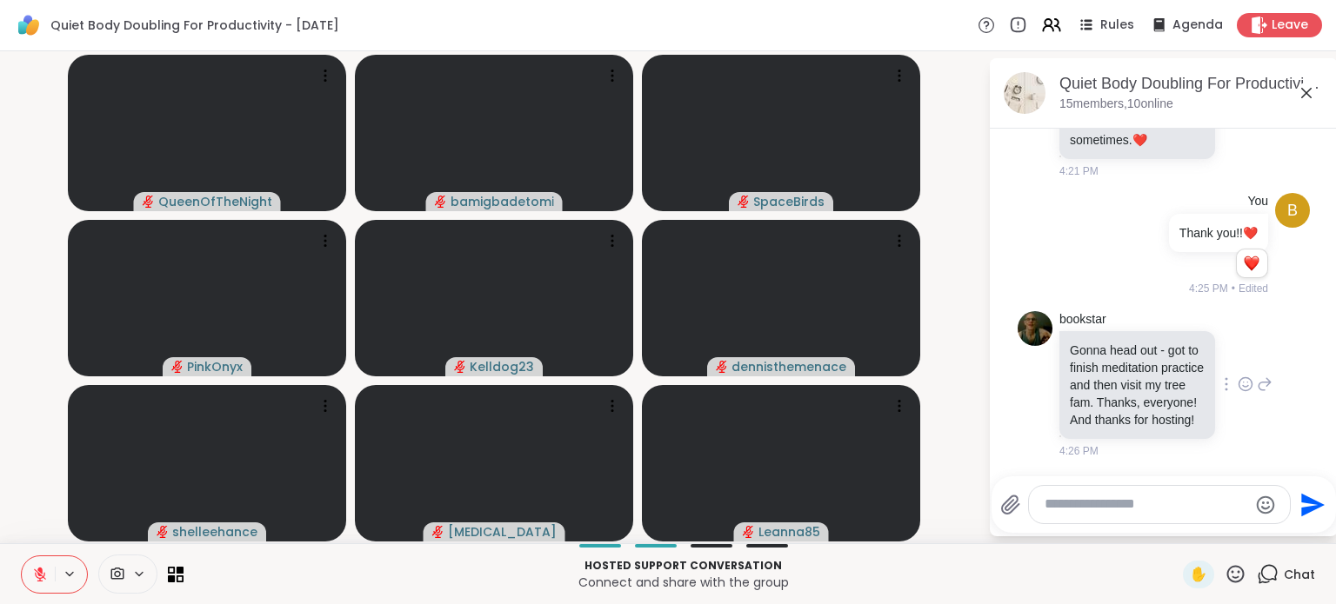
click at [1238, 374] on div at bounding box center [1246, 384] width 16 height 21
click at [1199, 349] on div "Select Reaction: Thumbs up" at bounding box center [1207, 357] width 16 height 16
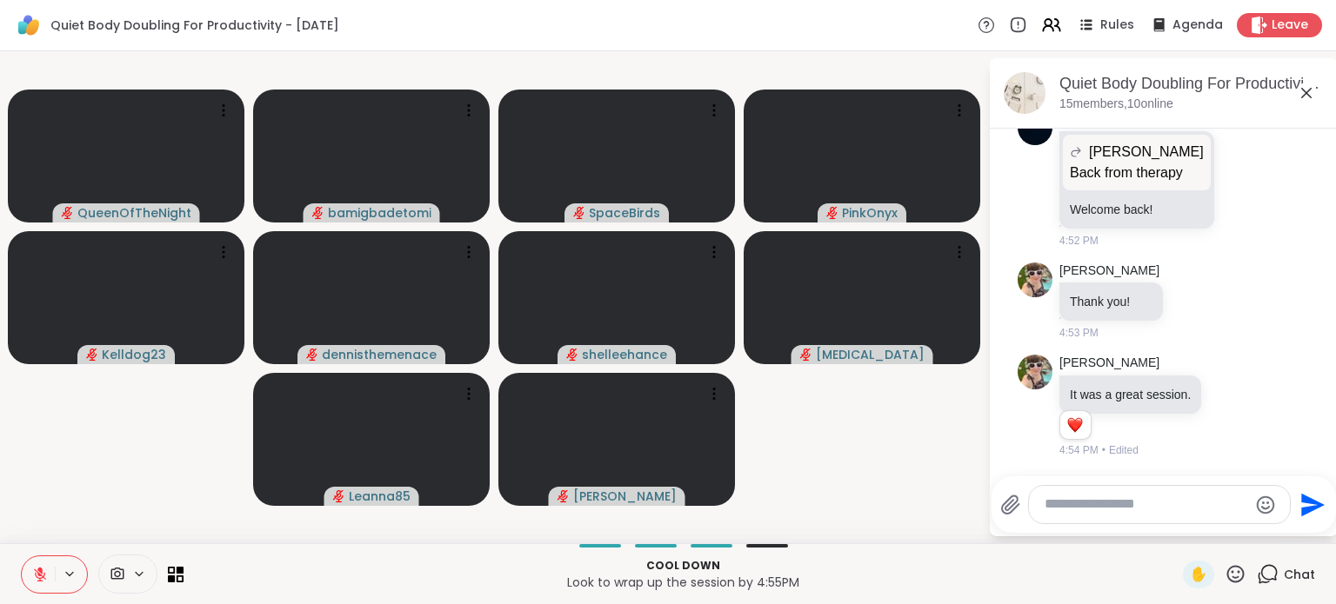
scroll to position [5699, 0]
click at [38, 577] on icon at bounding box center [40, 575] width 16 height 16
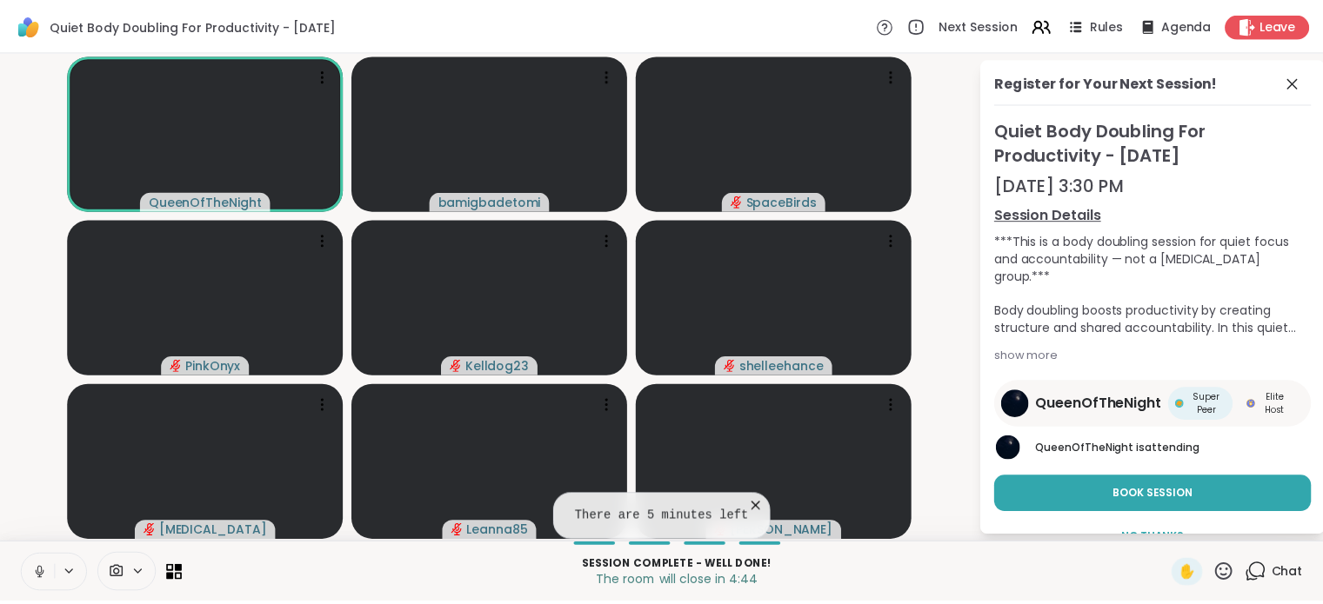
scroll to position [34, 0]
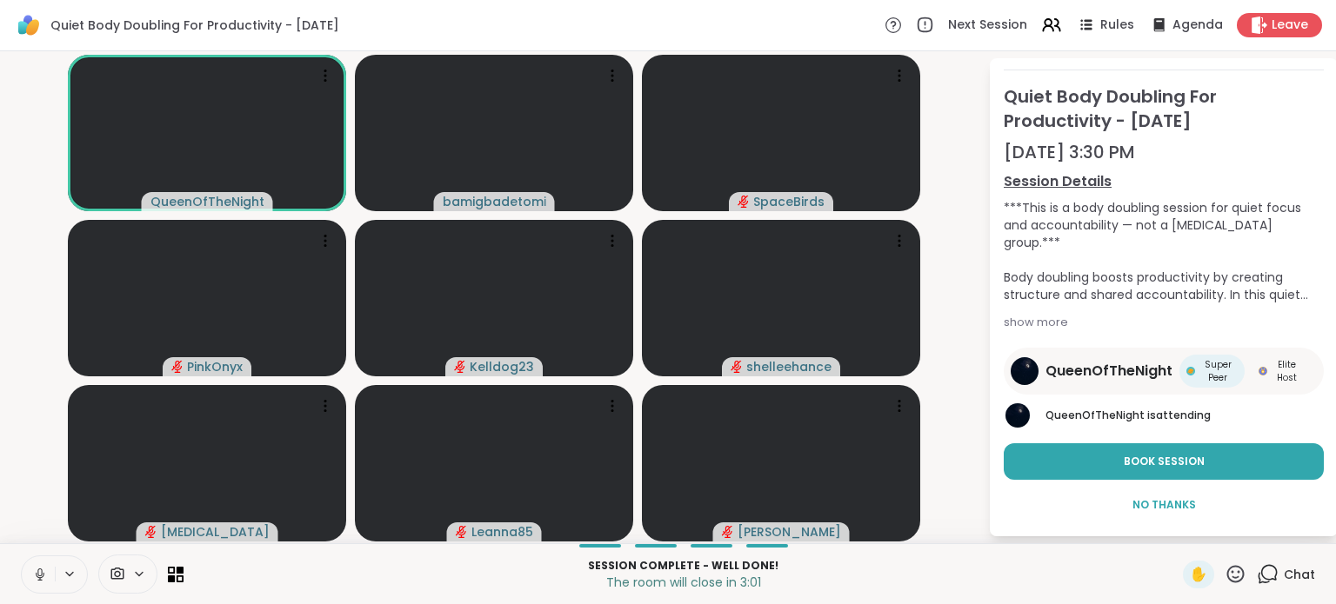
click at [38, 571] on icon at bounding box center [40, 575] width 16 height 16
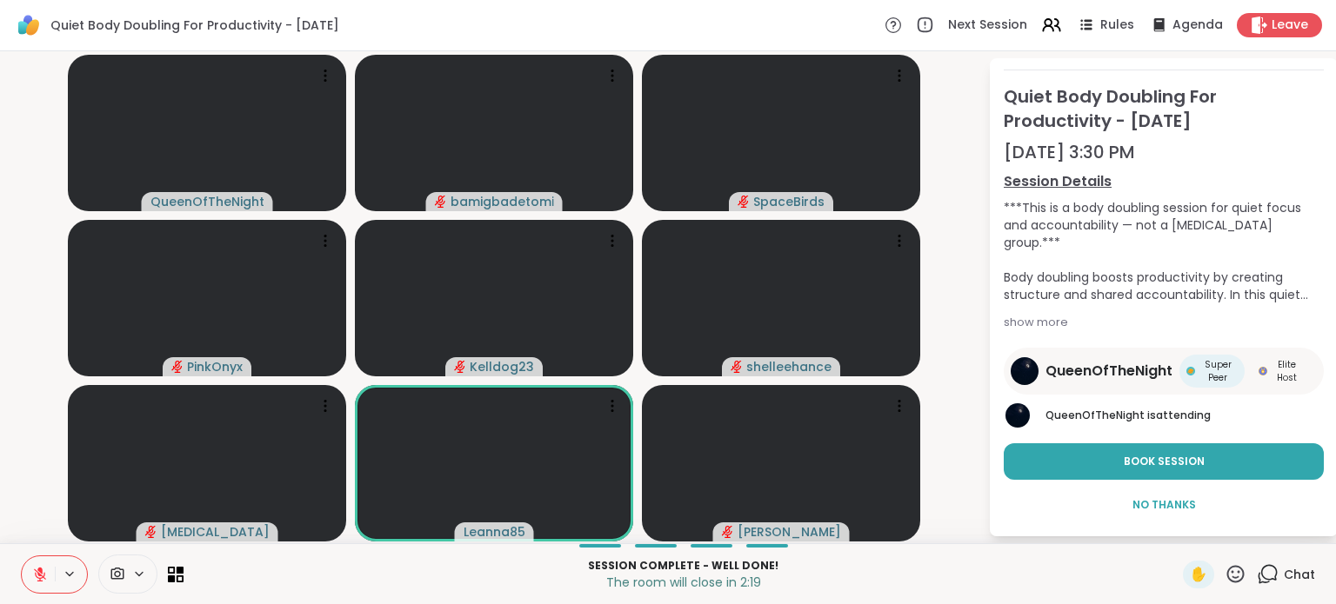
click at [962, 364] on video-player-container "QueenOfTheNight bamigbadetomi SpaceBirds PinkOnyx Kelldog23 shelleehance [MEDIC…" at bounding box center [493, 297] width 967 height 478
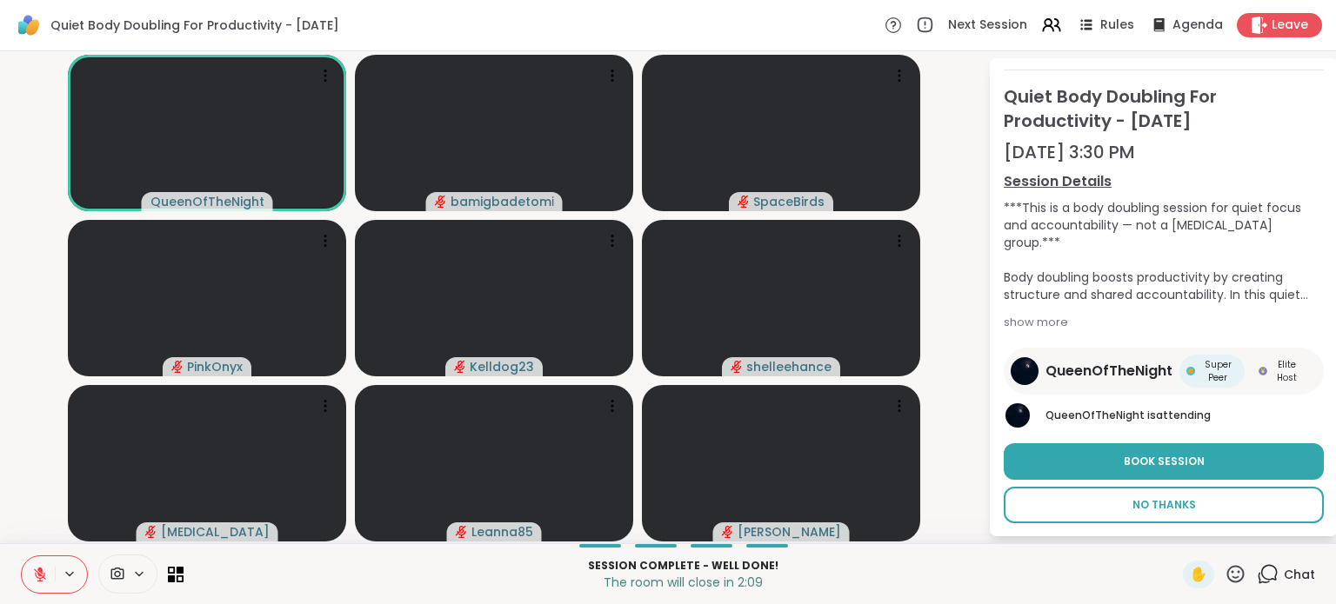
click at [1154, 501] on span "No Thanks" at bounding box center [1163, 505] width 63 height 16
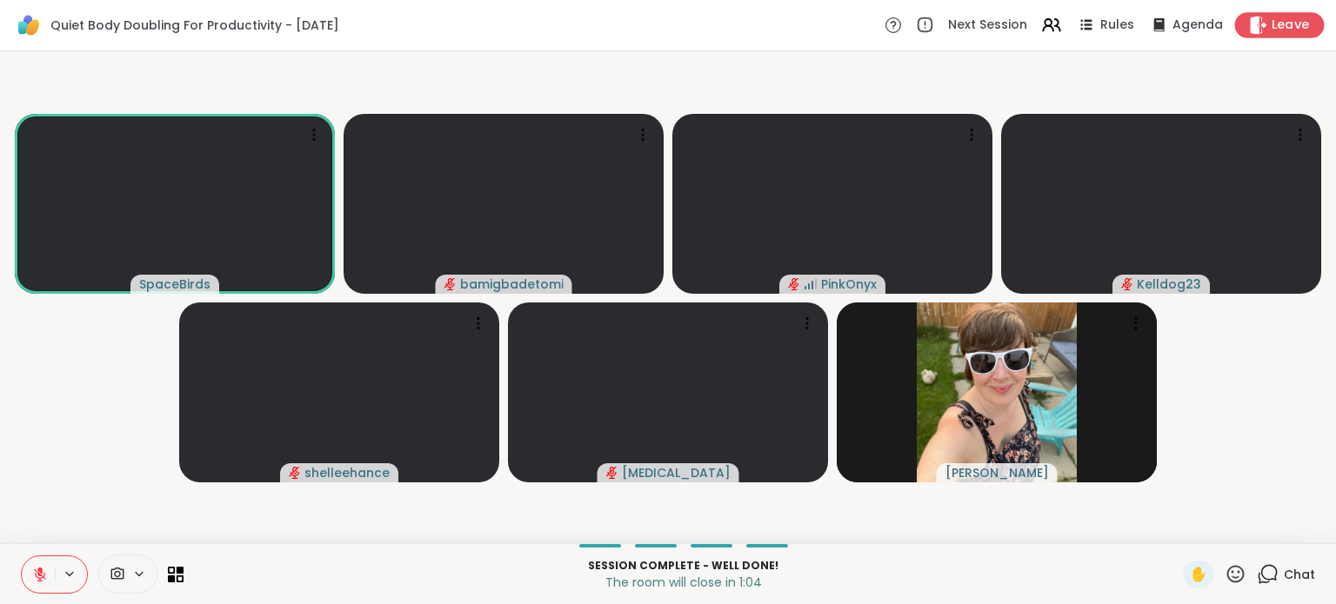
click at [1254, 23] on icon at bounding box center [1258, 25] width 18 height 18
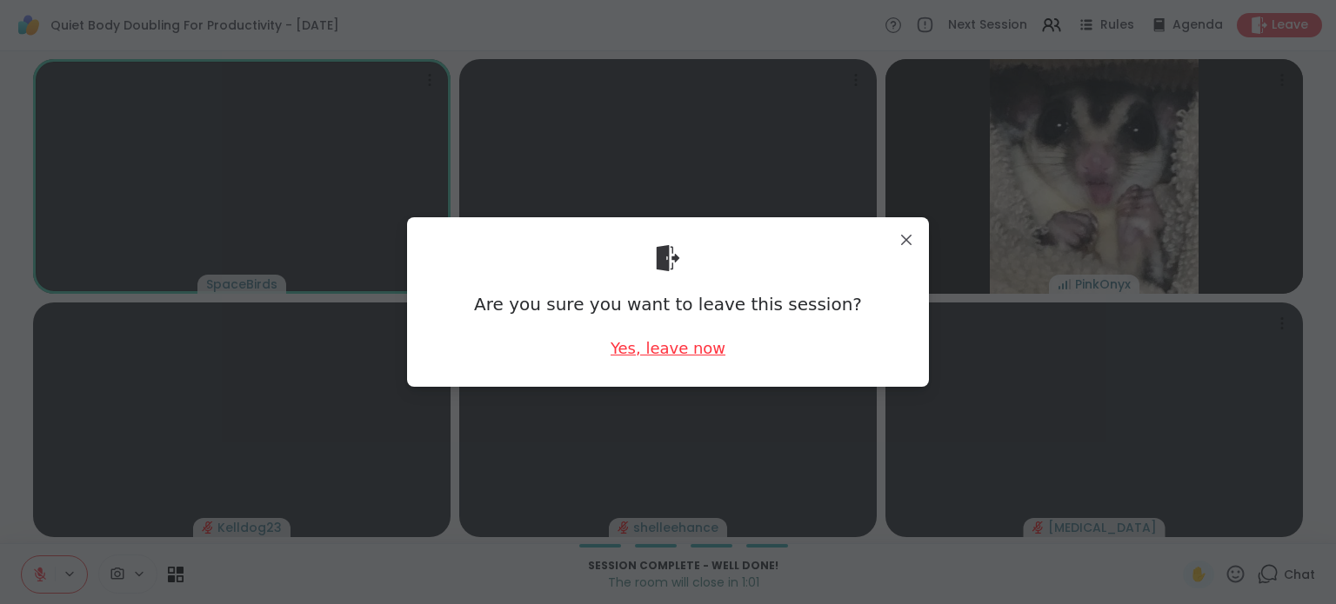
click at [656, 355] on div "Yes, leave now" at bounding box center [668, 348] width 115 height 22
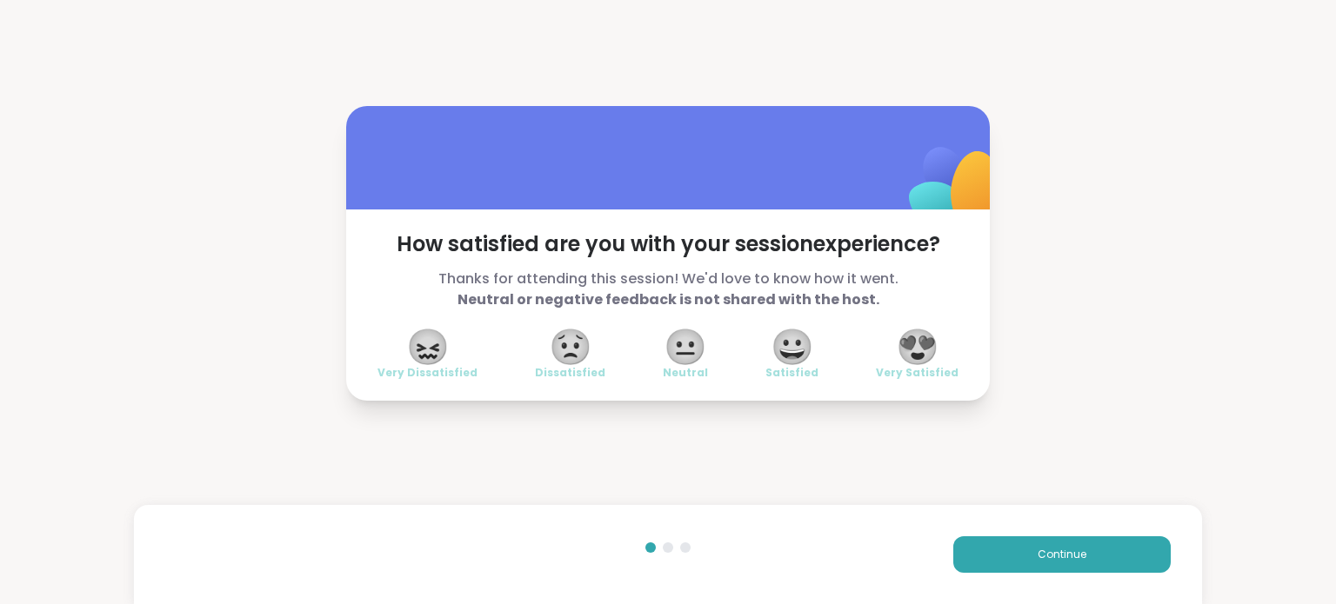
click at [925, 343] on span "😍" at bounding box center [917, 346] width 43 height 31
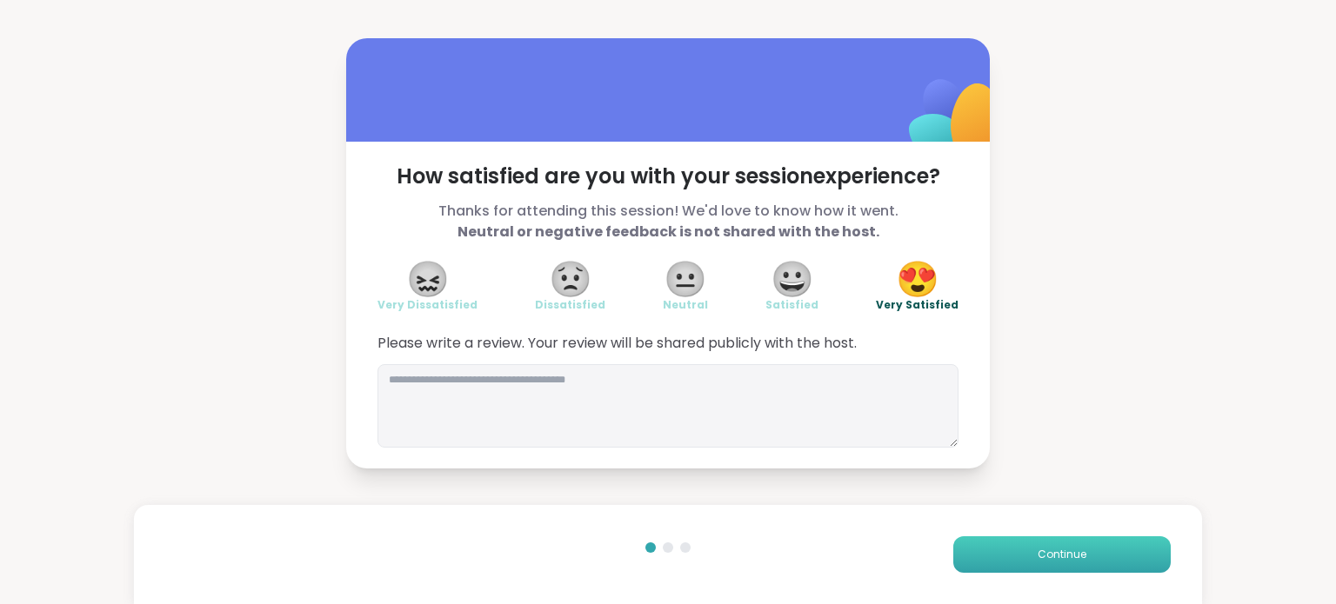
click at [1077, 547] on button "Continue" at bounding box center [1061, 555] width 217 height 37
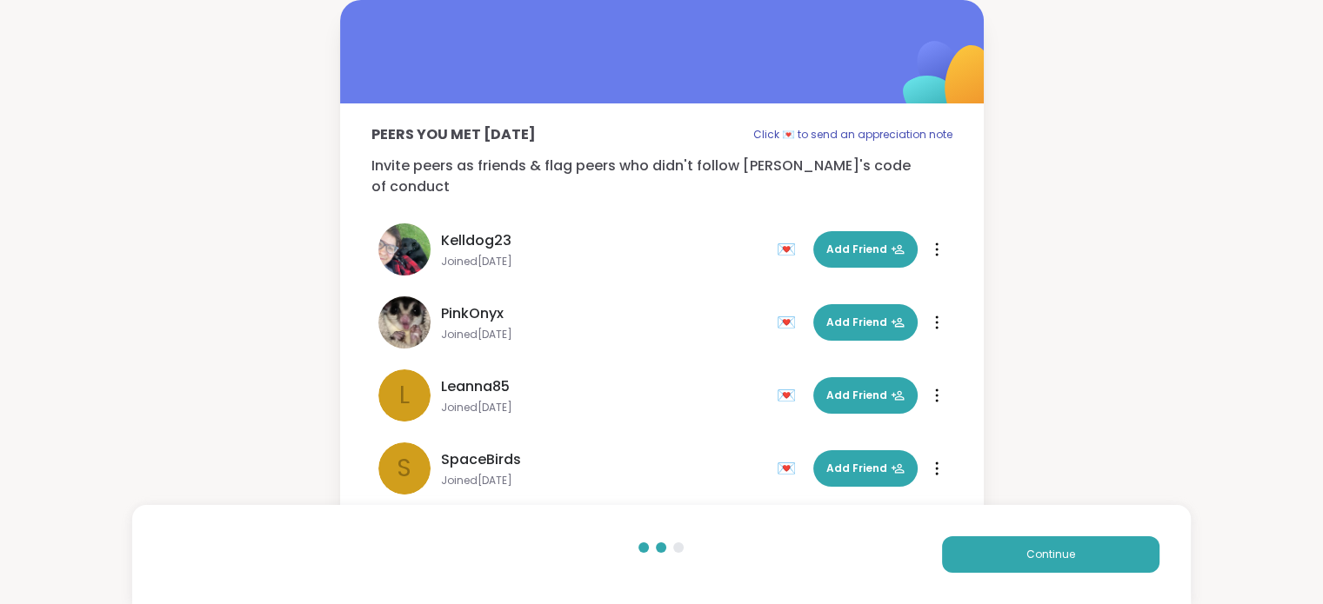
scroll to position [637, 0]
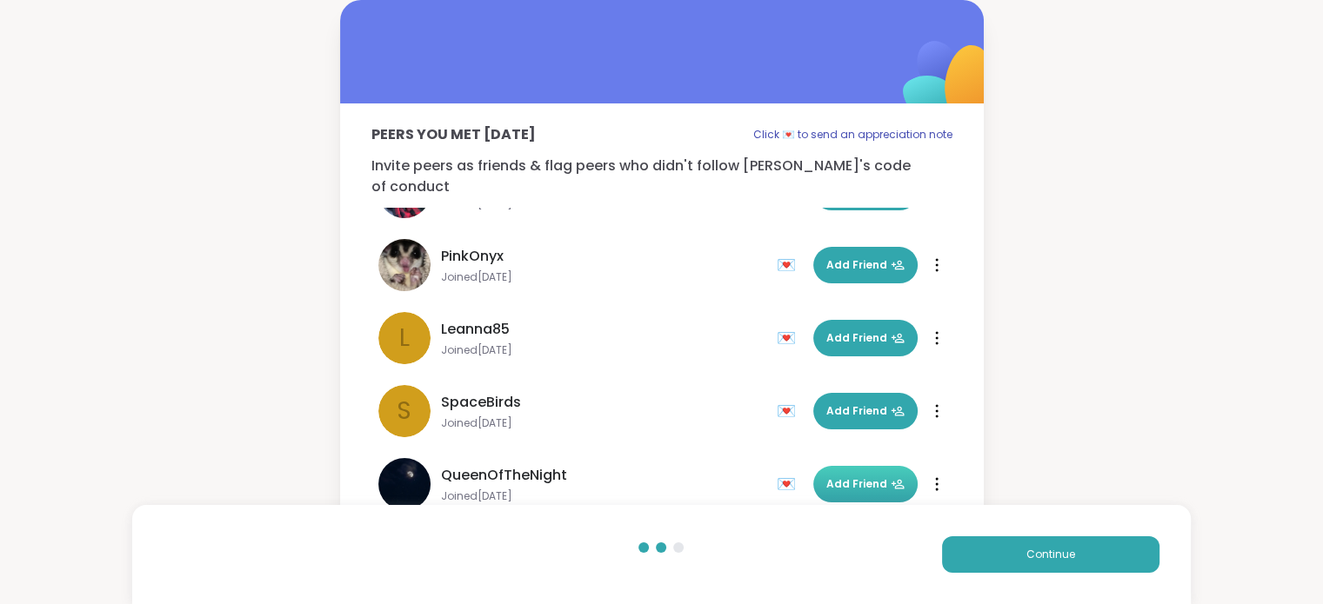
click at [852, 477] on span "Add Friend" at bounding box center [865, 485] width 78 height 16
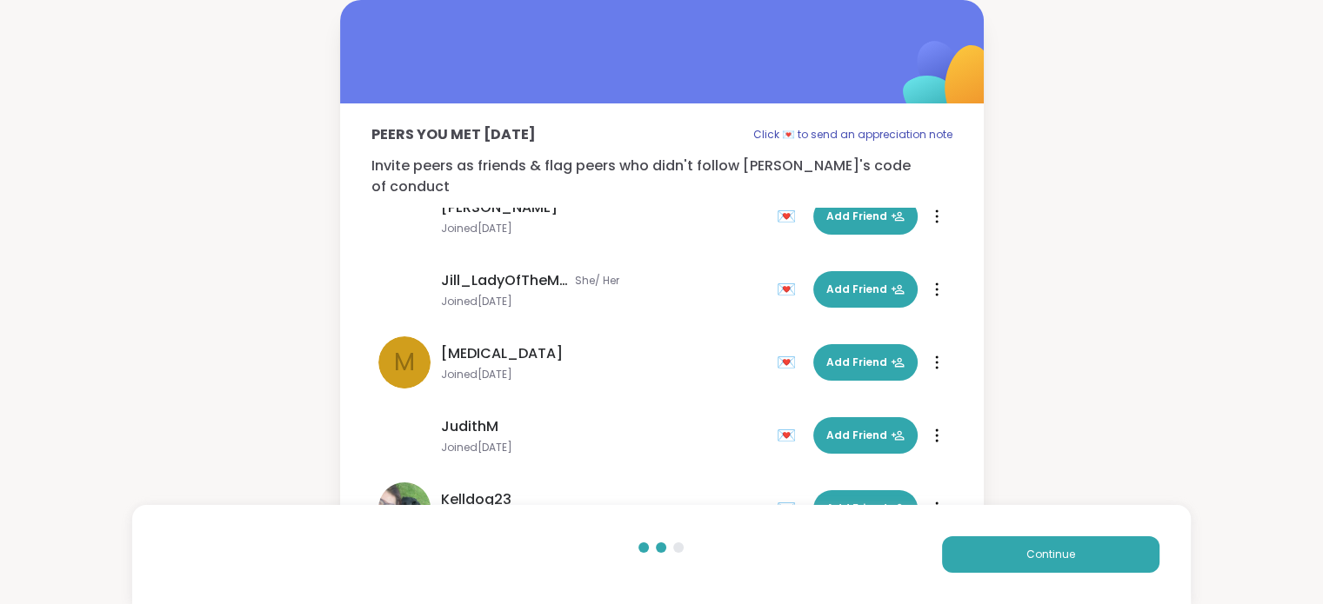
scroll to position [306, 0]
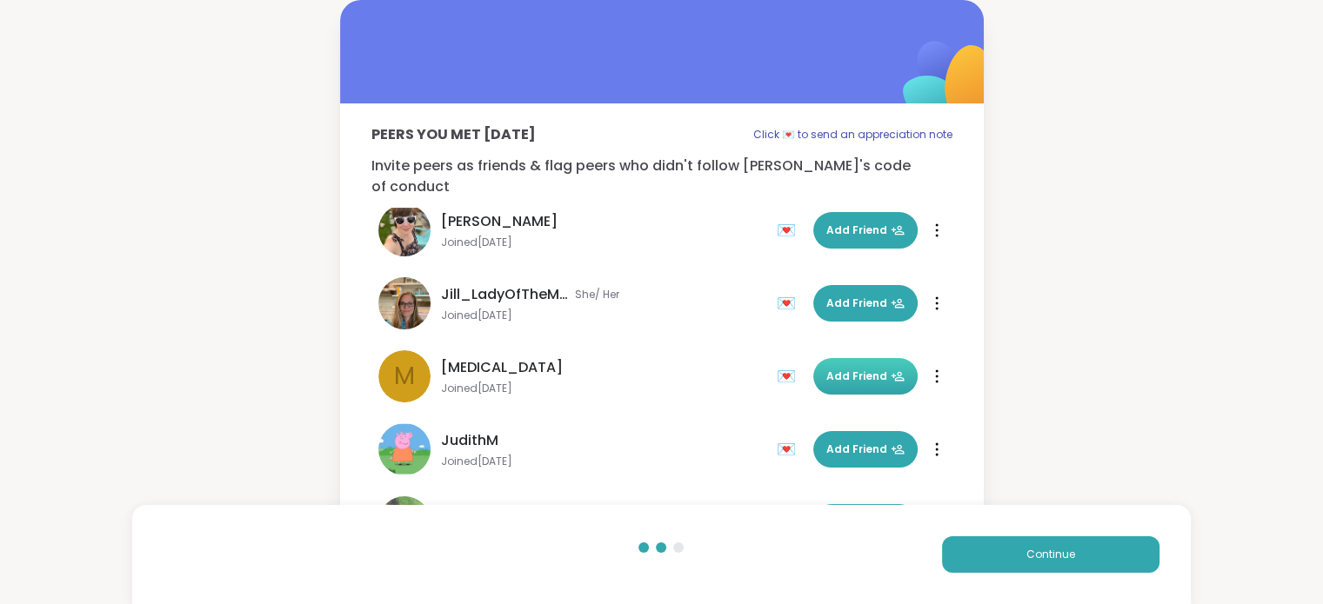
click at [864, 369] on span "Add Friend" at bounding box center [865, 377] width 78 height 16
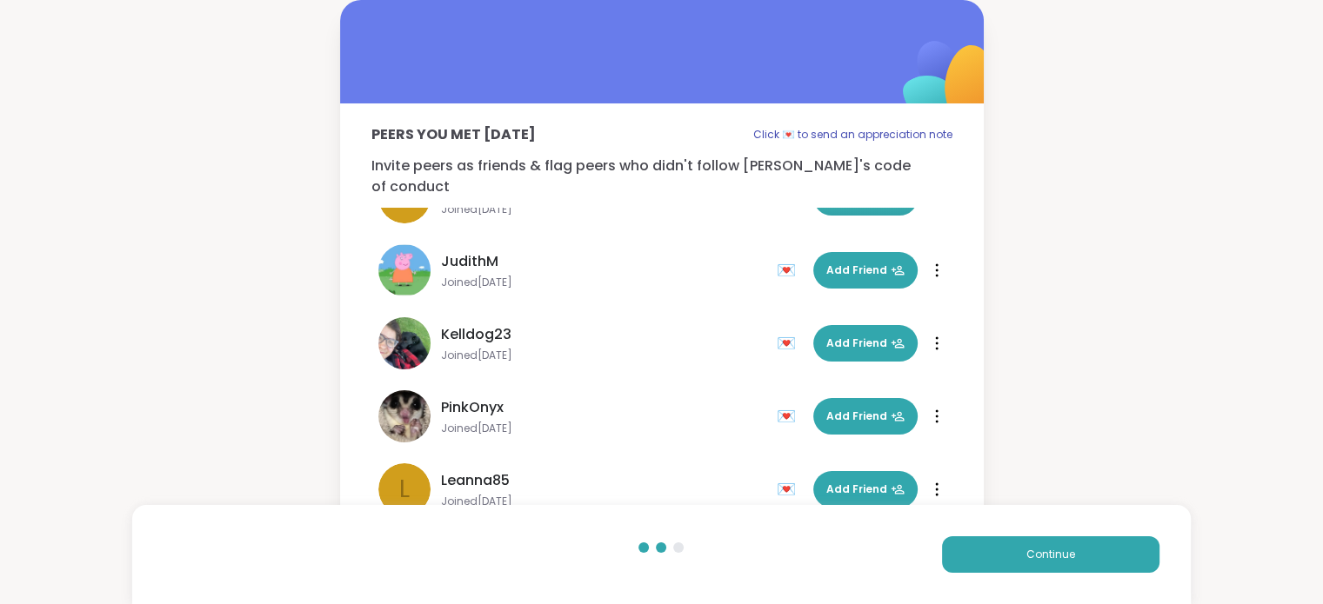
scroll to position [459, 0]
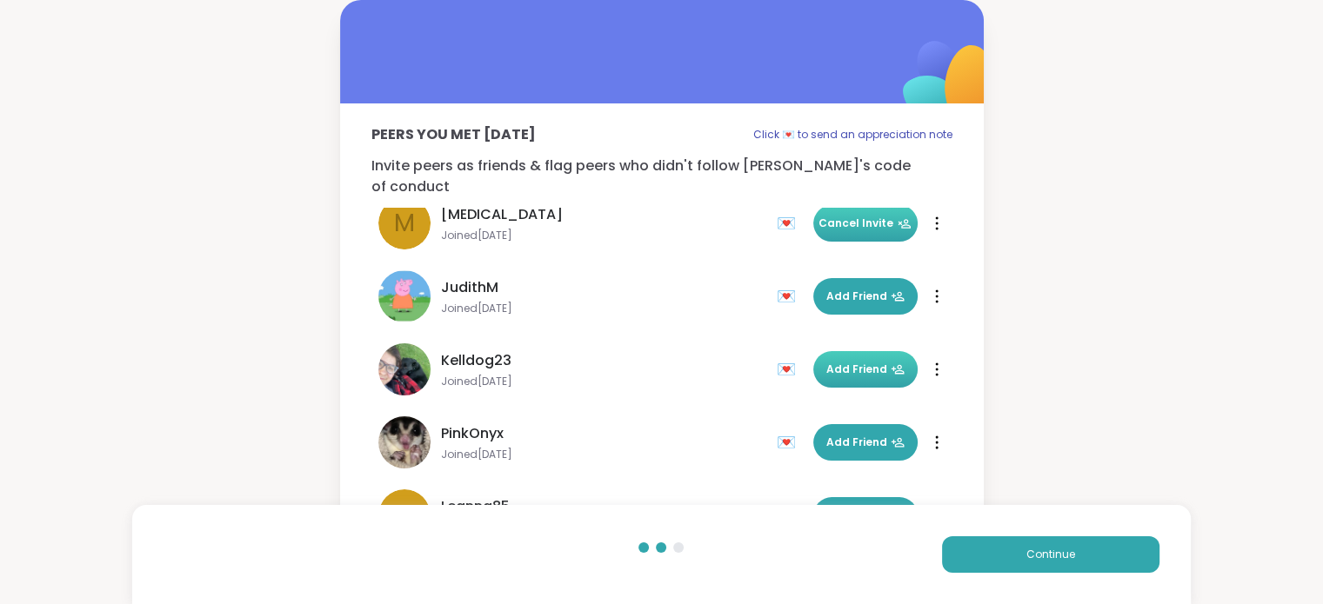
click at [856, 362] on span "Add Friend" at bounding box center [865, 370] width 78 height 16
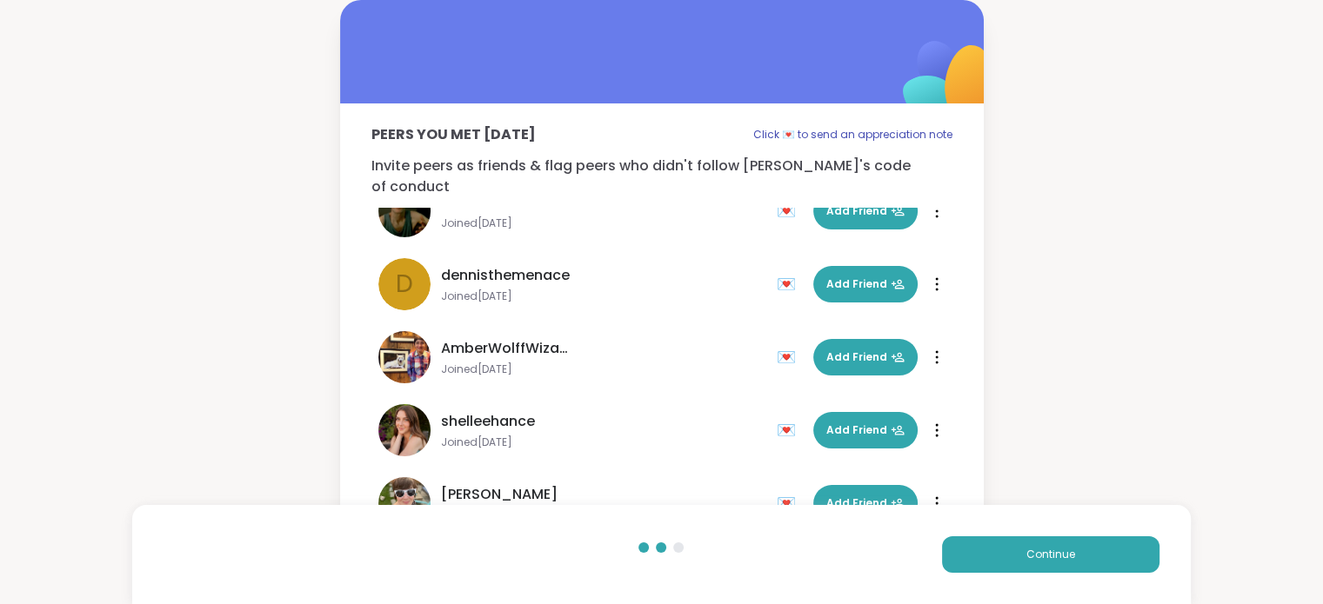
scroll to position [0, 0]
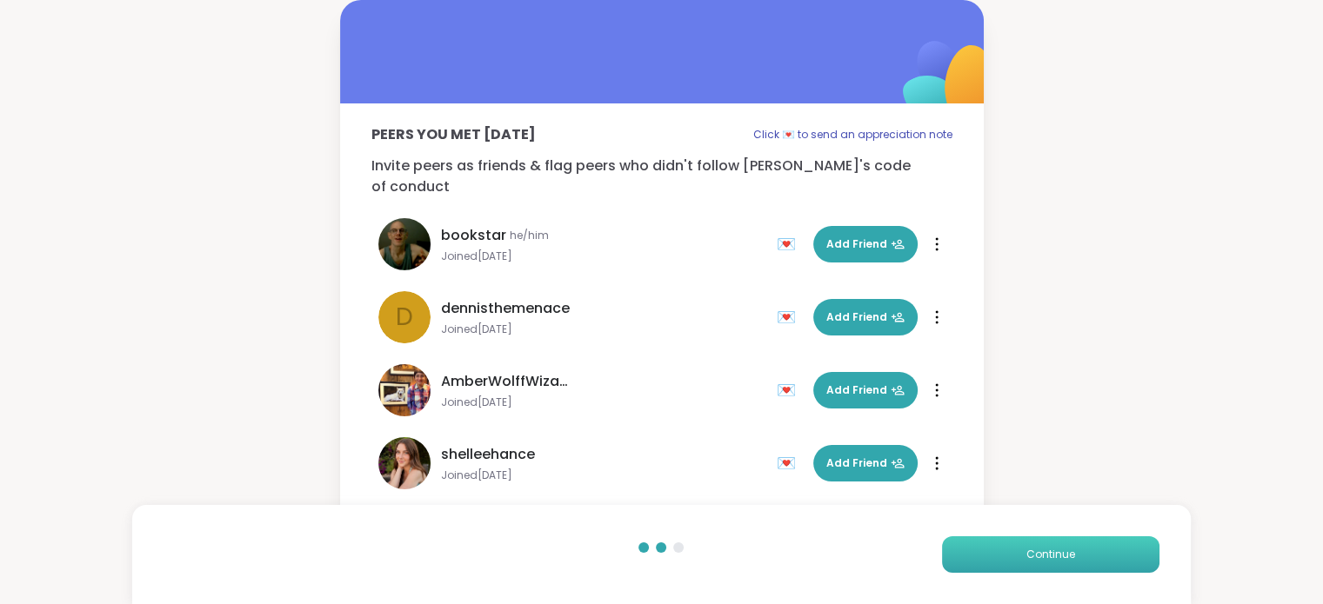
click at [1037, 555] on span "Continue" at bounding box center [1050, 555] width 49 height 16
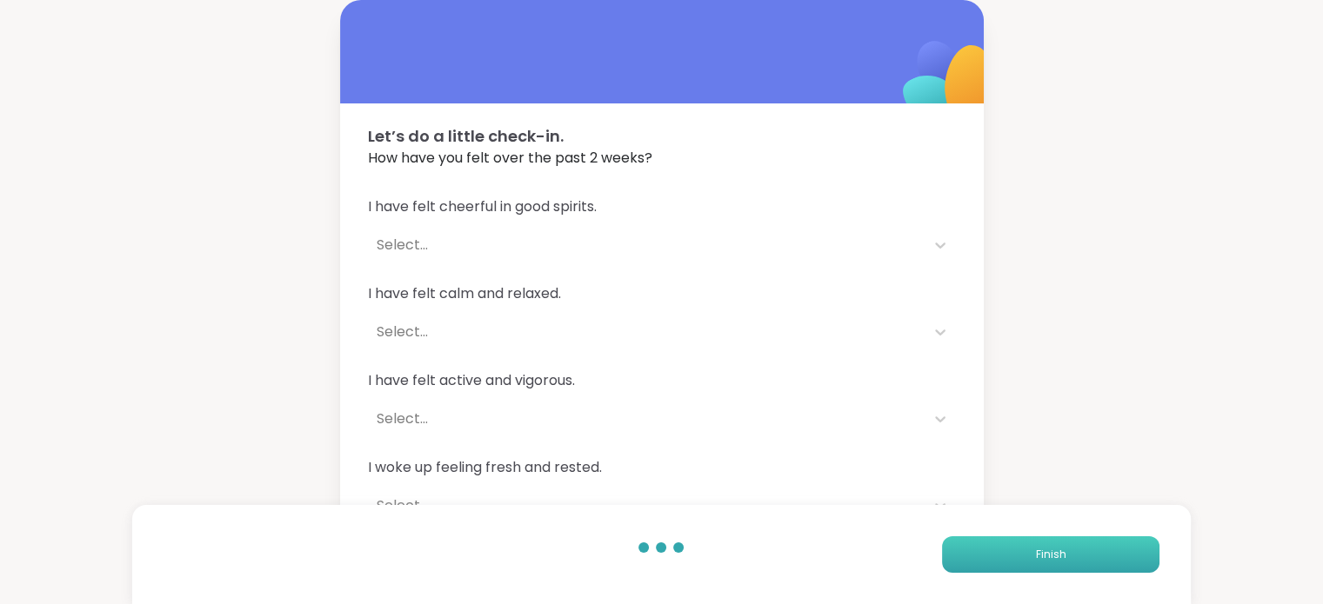
click at [1074, 552] on button "Finish" at bounding box center [1050, 555] width 217 height 37
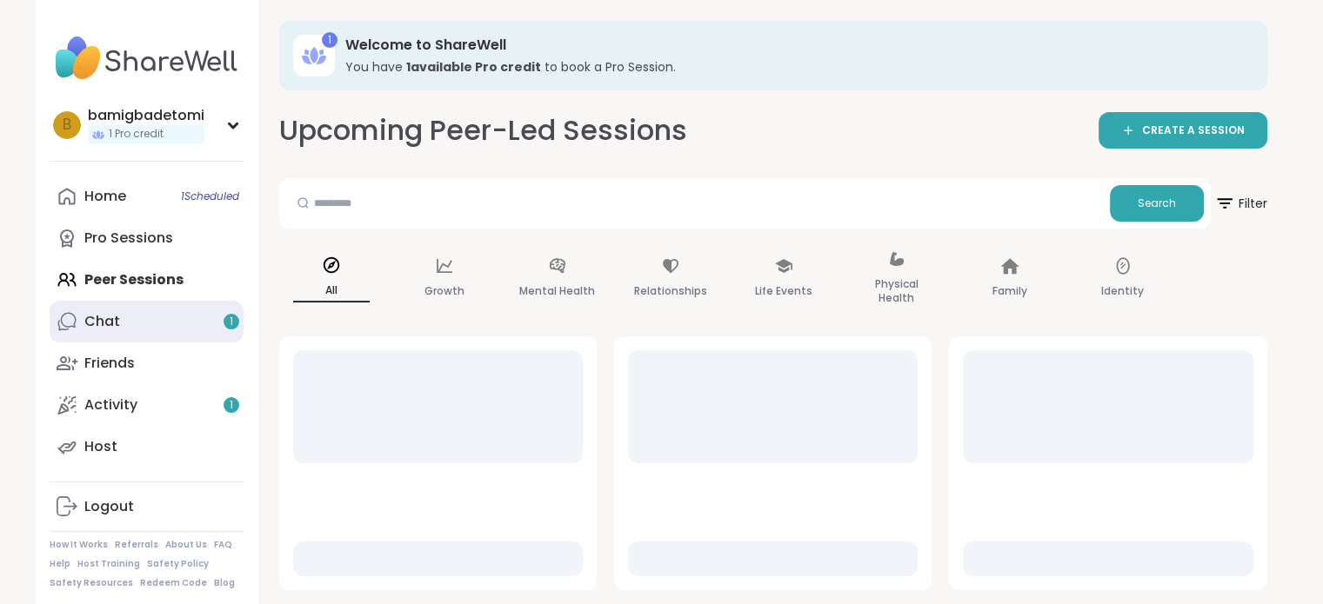
click at [158, 333] on link "Chat 1" at bounding box center [147, 322] width 194 height 42
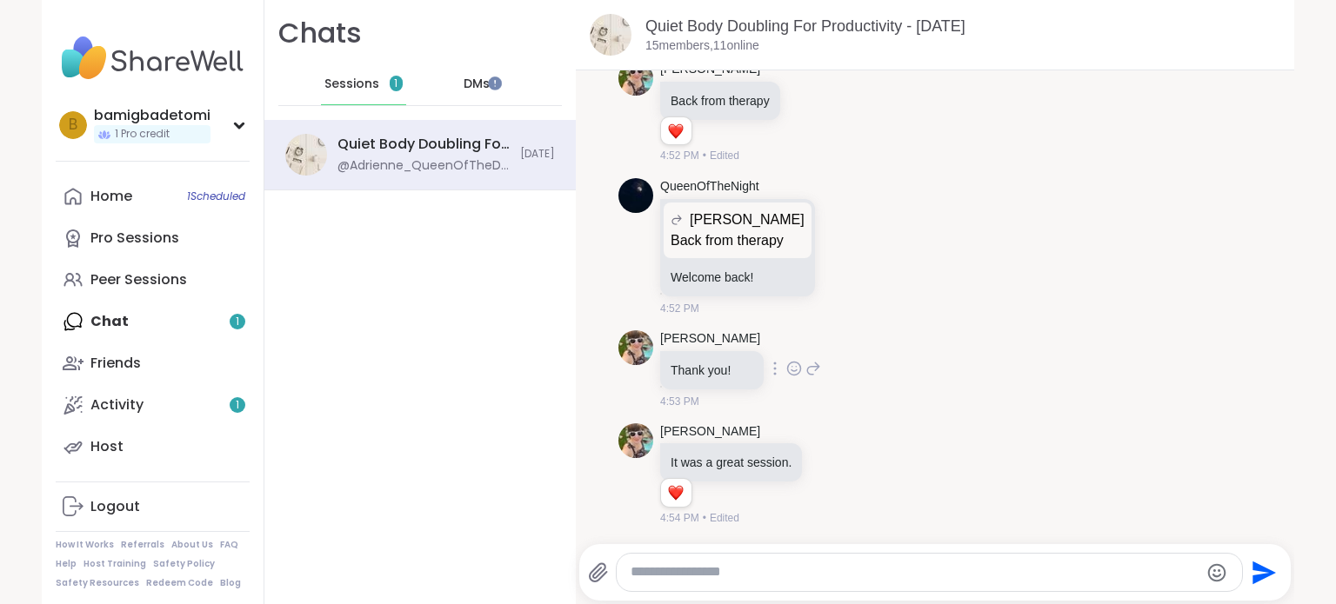
scroll to position [3723, 0]
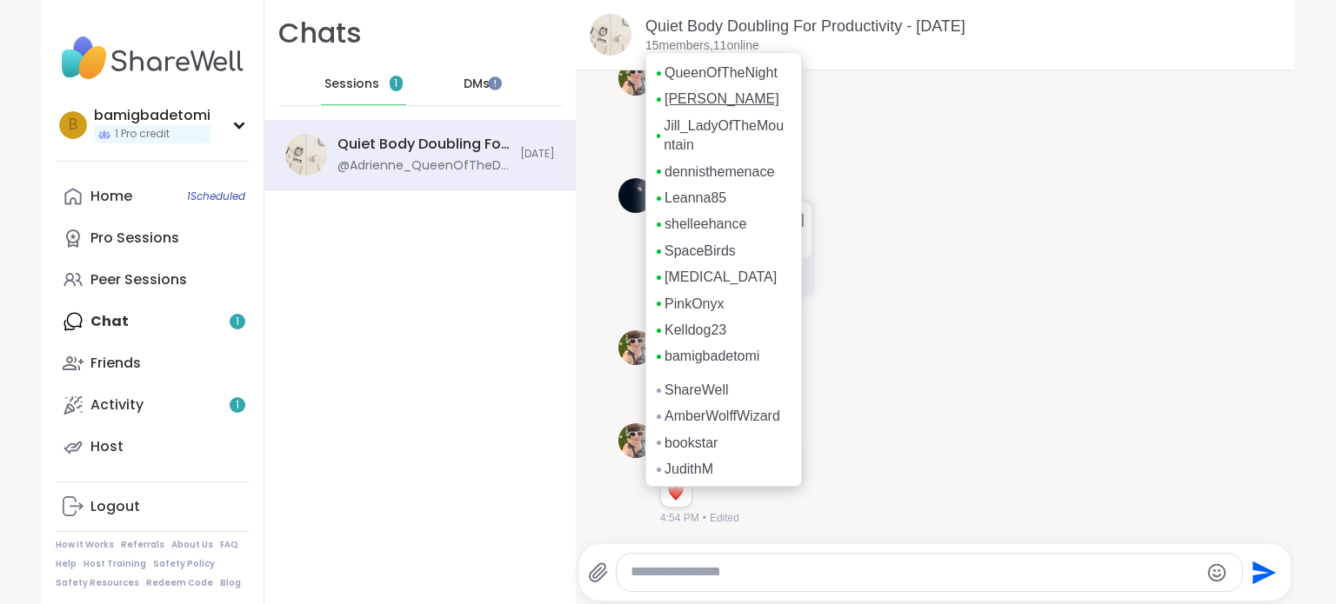
click at [705, 109] on link "[PERSON_NAME]" at bounding box center [721, 99] width 115 height 19
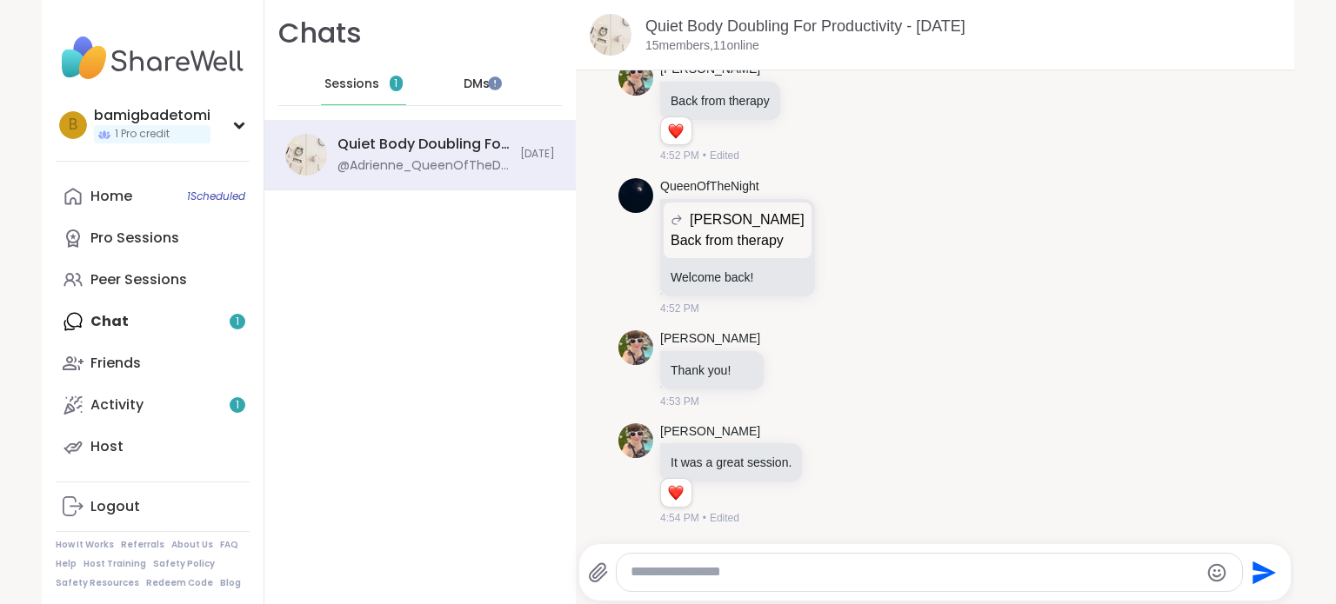
click at [345, 86] on span "Sessions" at bounding box center [351, 84] width 55 height 17
click at [467, 92] on span "DMs" at bounding box center [477, 84] width 26 height 17
